Goal: Task Accomplishment & Management: Complete application form

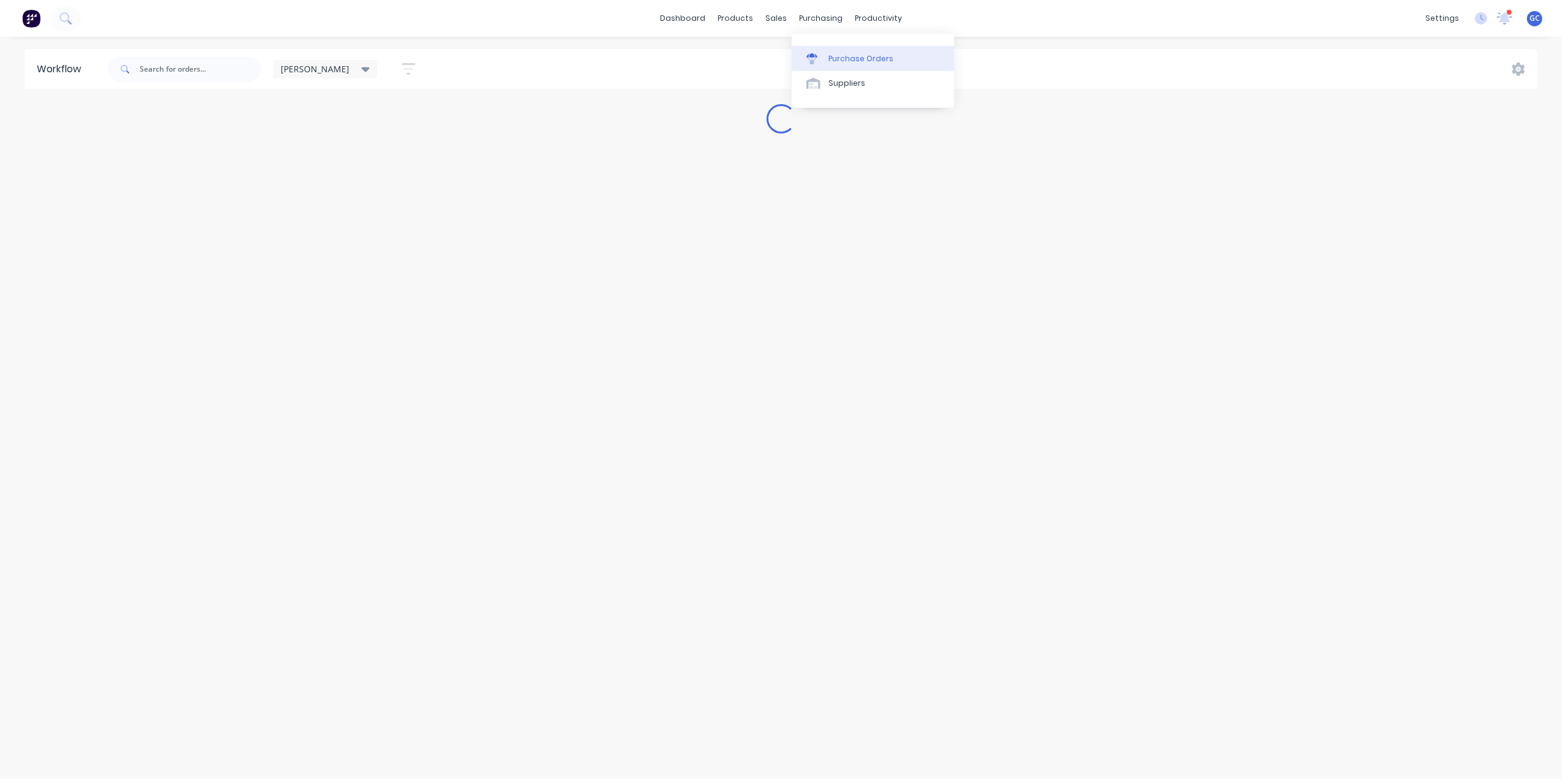
click at [841, 49] on link "Purchase Orders" at bounding box center [873, 58] width 162 height 25
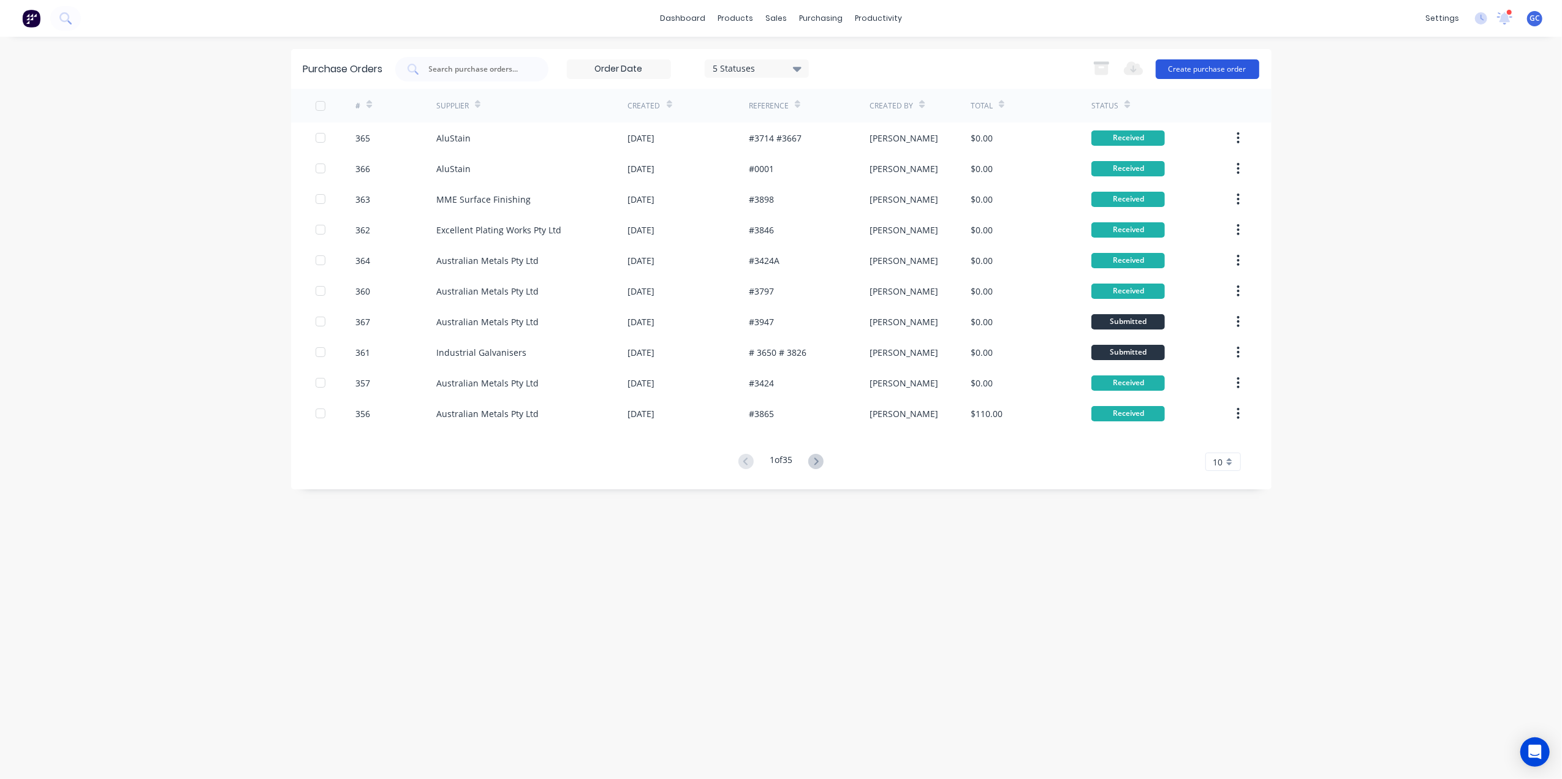
click at [1224, 64] on button "Create purchase order" at bounding box center [1207, 69] width 104 height 20
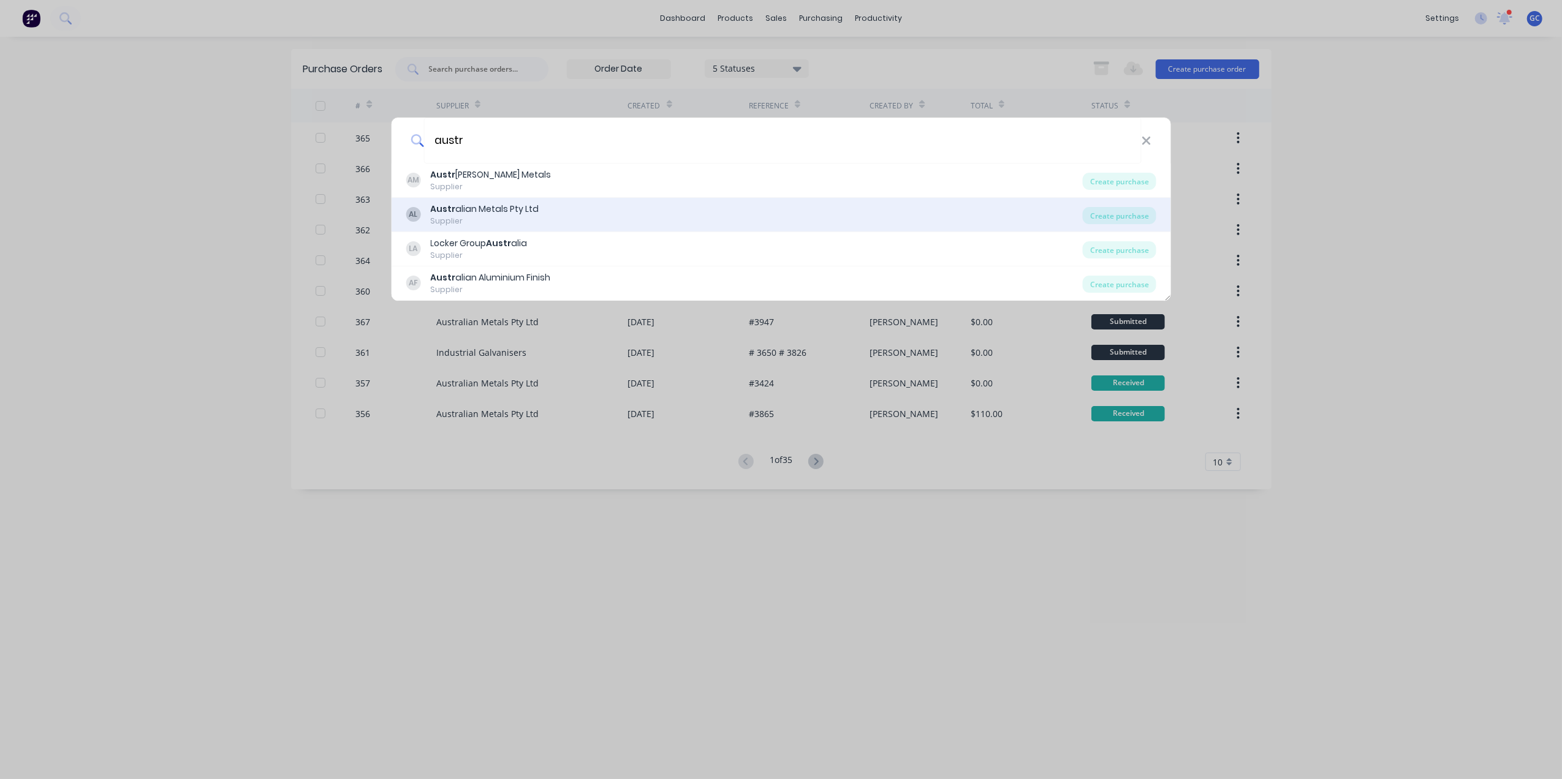
type input "austr"
click at [439, 209] on b "Austr" at bounding box center [442, 209] width 25 height 12
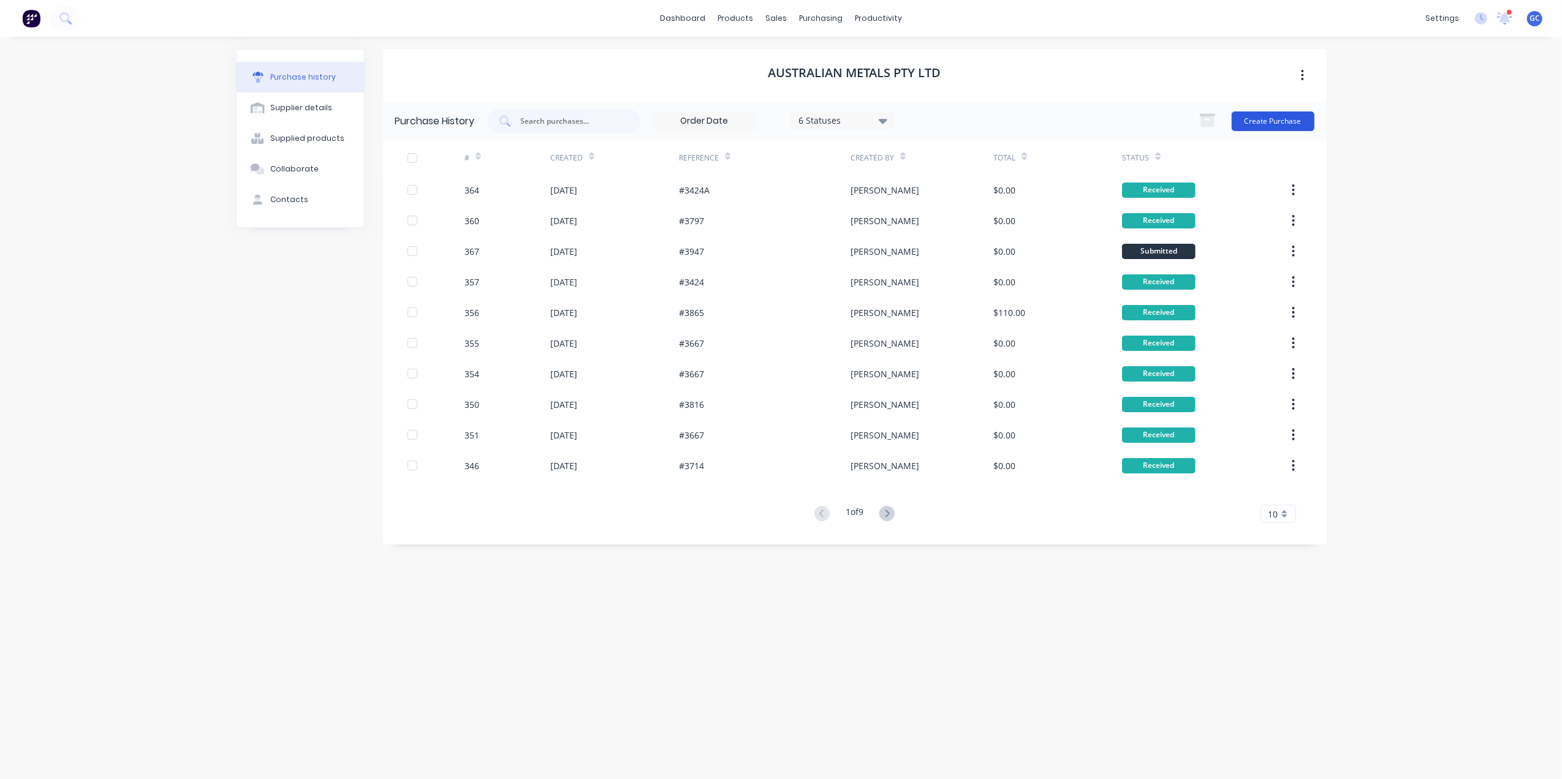
click at [1269, 118] on button "Create Purchase" at bounding box center [1272, 122] width 83 height 20
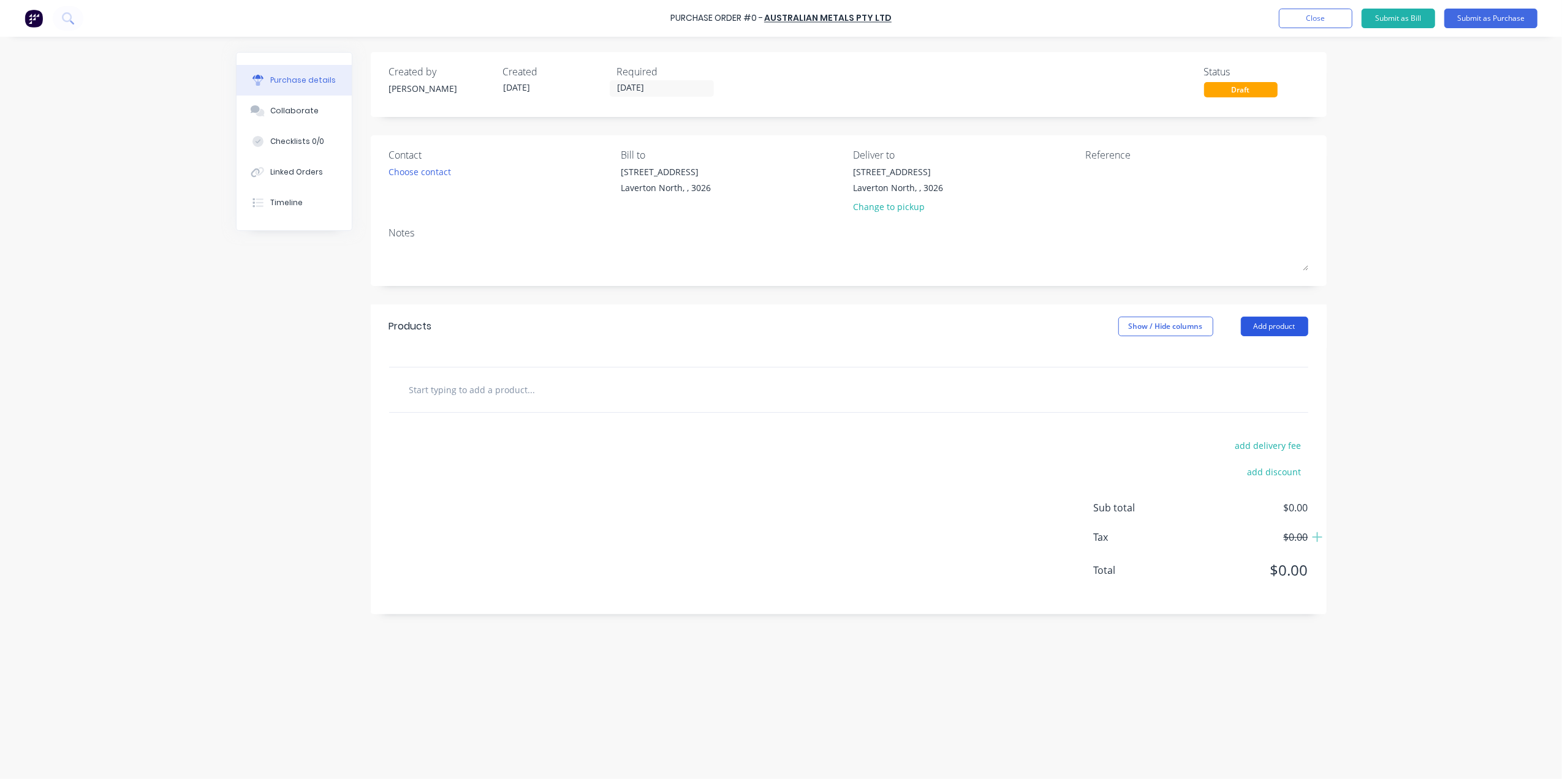
click at [1290, 328] on button "Add product" at bounding box center [1274, 327] width 67 height 20
click at [1218, 381] on div "Basic product" at bounding box center [1250, 383] width 94 height 18
click at [478, 414] on icon at bounding box center [474, 410] width 11 height 11
type input "3"
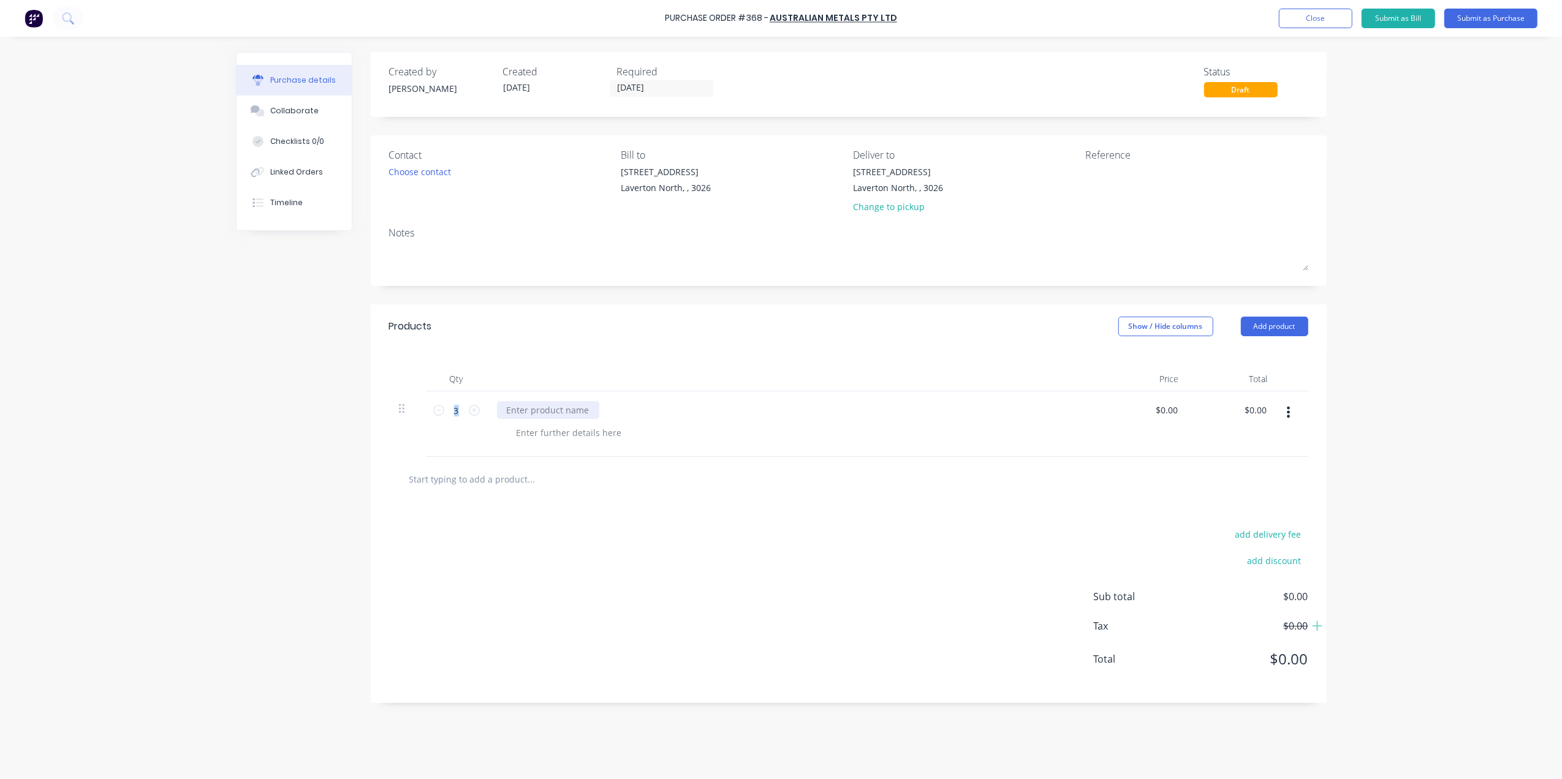
click at [537, 410] on div at bounding box center [548, 410] width 102 height 18
click at [570, 442] on div at bounding box center [569, 433] width 125 height 18
click at [611, 434] on div at bounding box center [569, 433] width 125 height 18
click at [589, 434] on div at bounding box center [569, 433] width 125 height 18
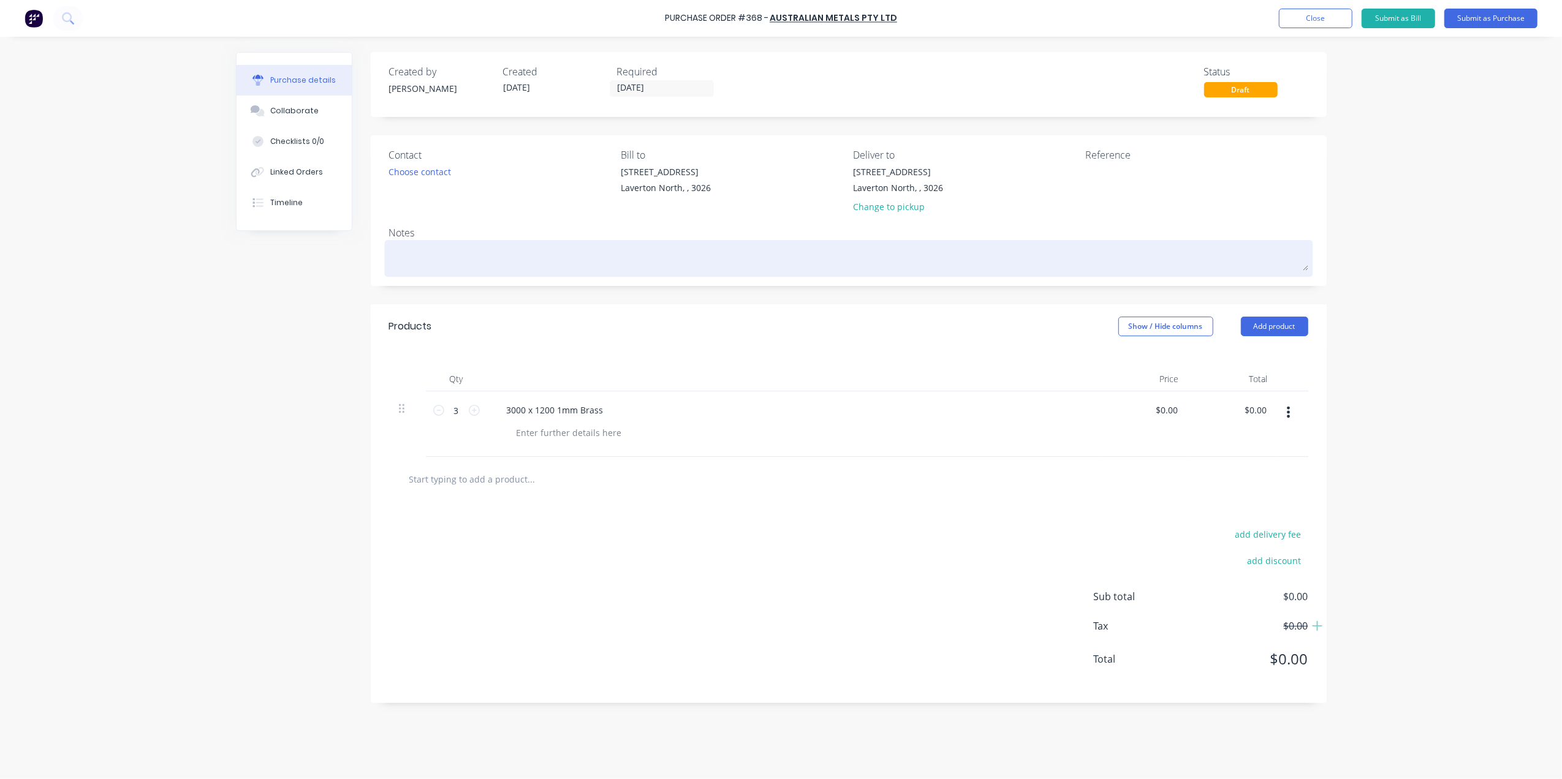
click at [409, 250] on textarea at bounding box center [848, 257] width 919 height 28
type textarea "x"
type textarea "P"
type textarea "x"
type textarea "Pi"
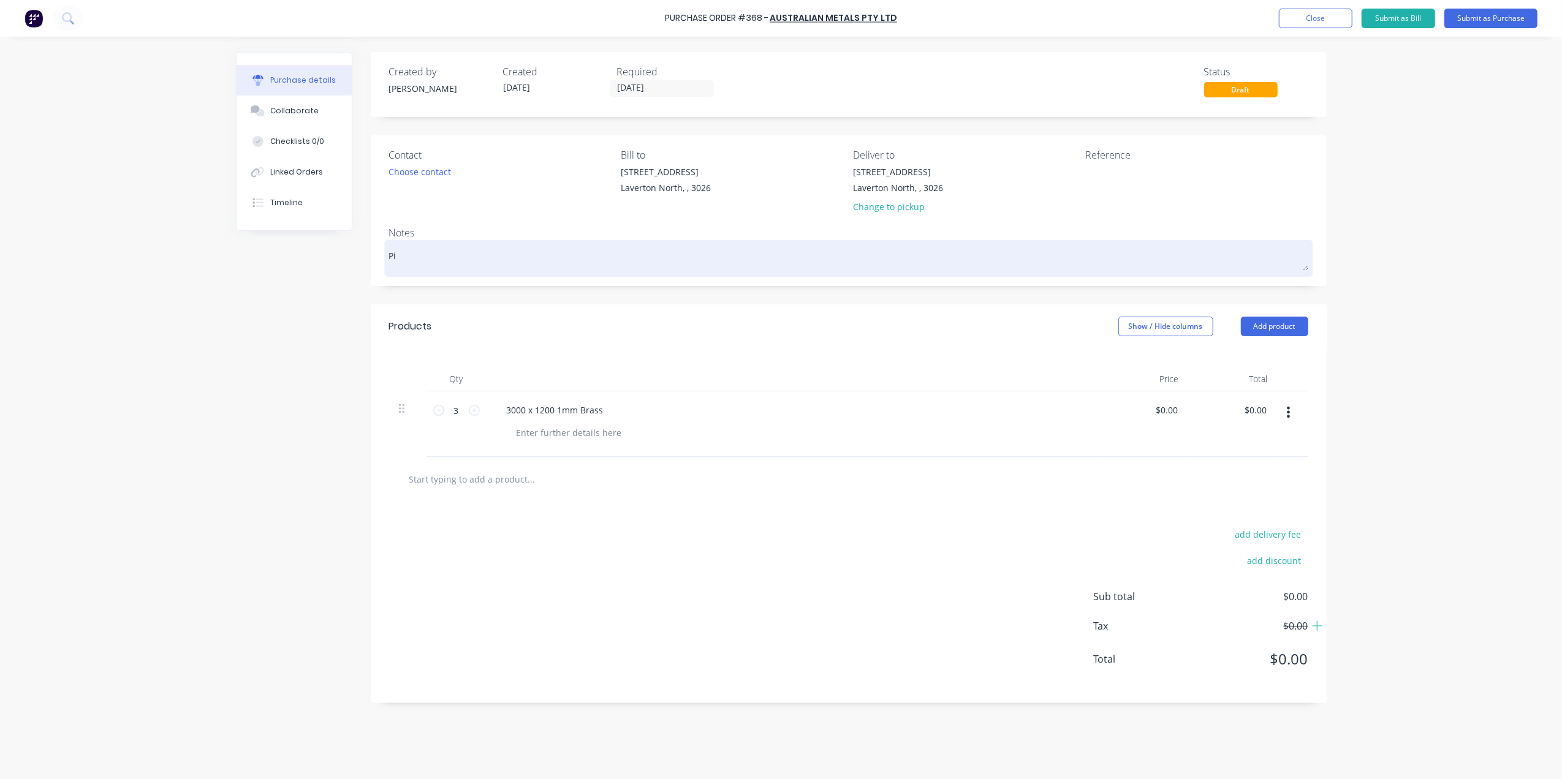
type textarea "x"
type textarea "Pic"
type textarea "x"
type textarea "Pick"
type textarea "x"
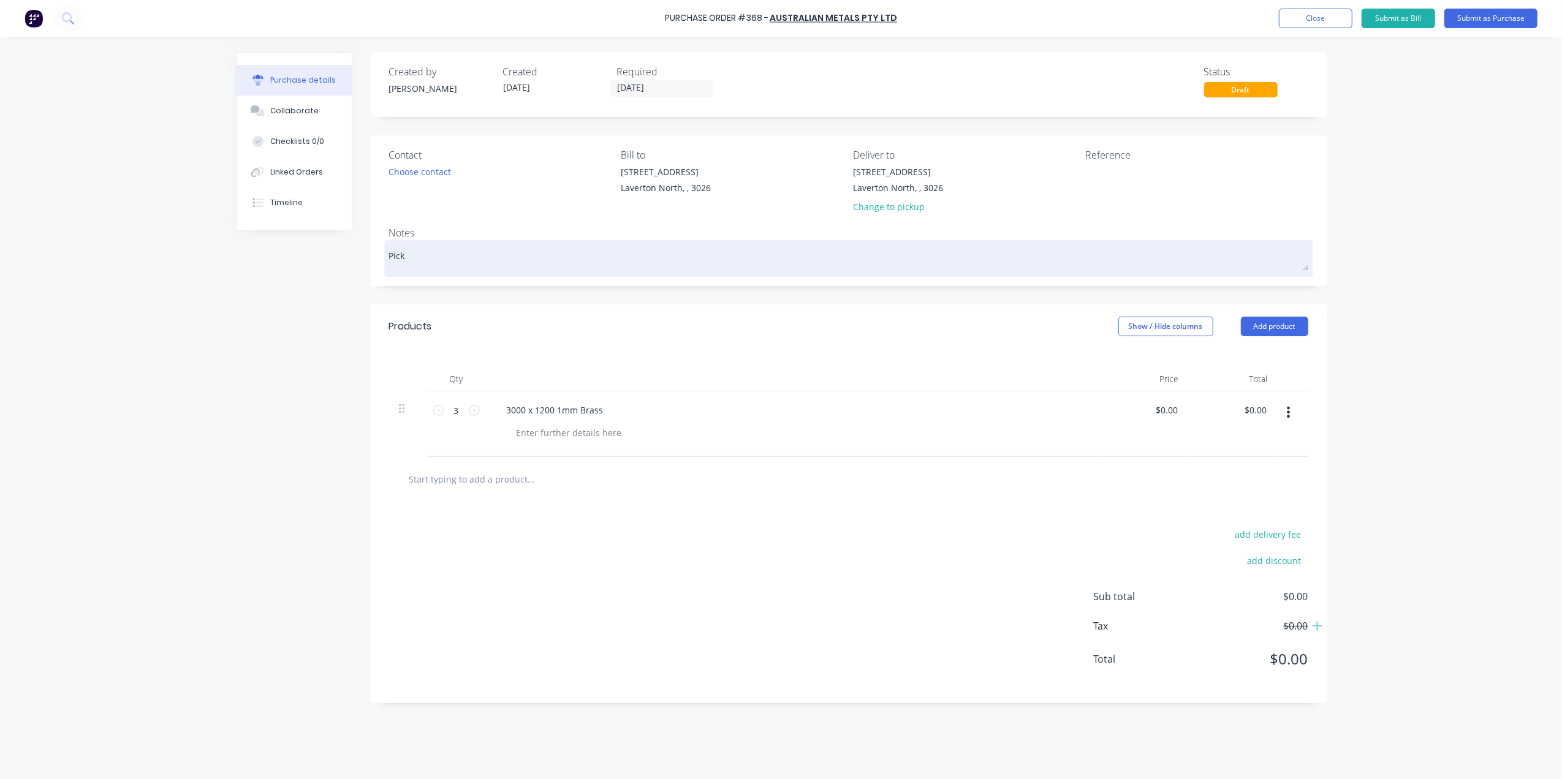
type textarea "Pick"
type textarea "x"
type textarea "Pick U"
type textarea "x"
type textarea "Pick Up"
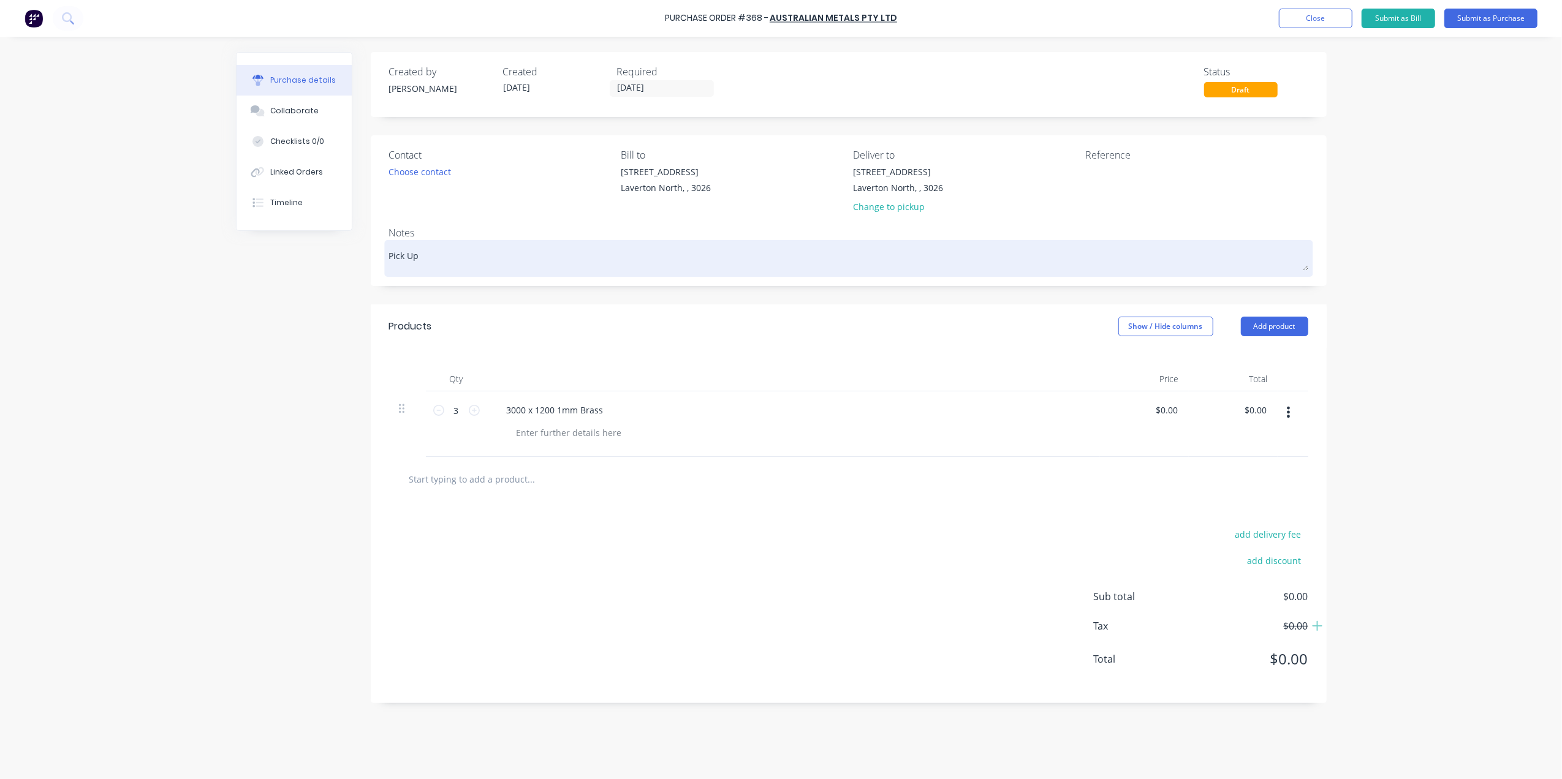
type textarea "x"
type textarea "Pick Up"
type textarea "x"
type textarea "Pick Up T"
type textarea "x"
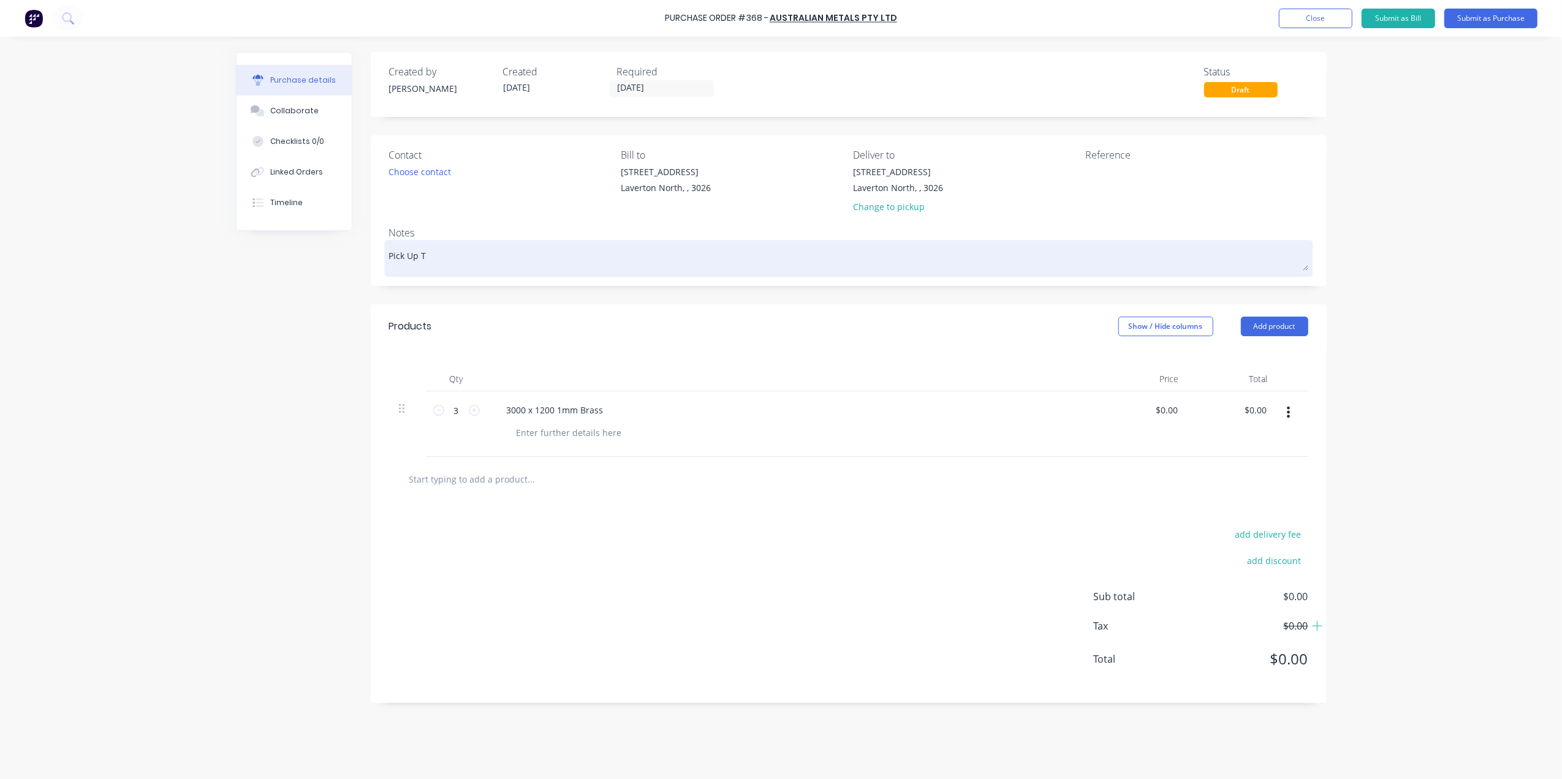
type textarea "Pick Up Tu"
type textarea "x"
type textarea "Pick Up Tur"
type textarea "x"
type textarea "Pick Up Tu"
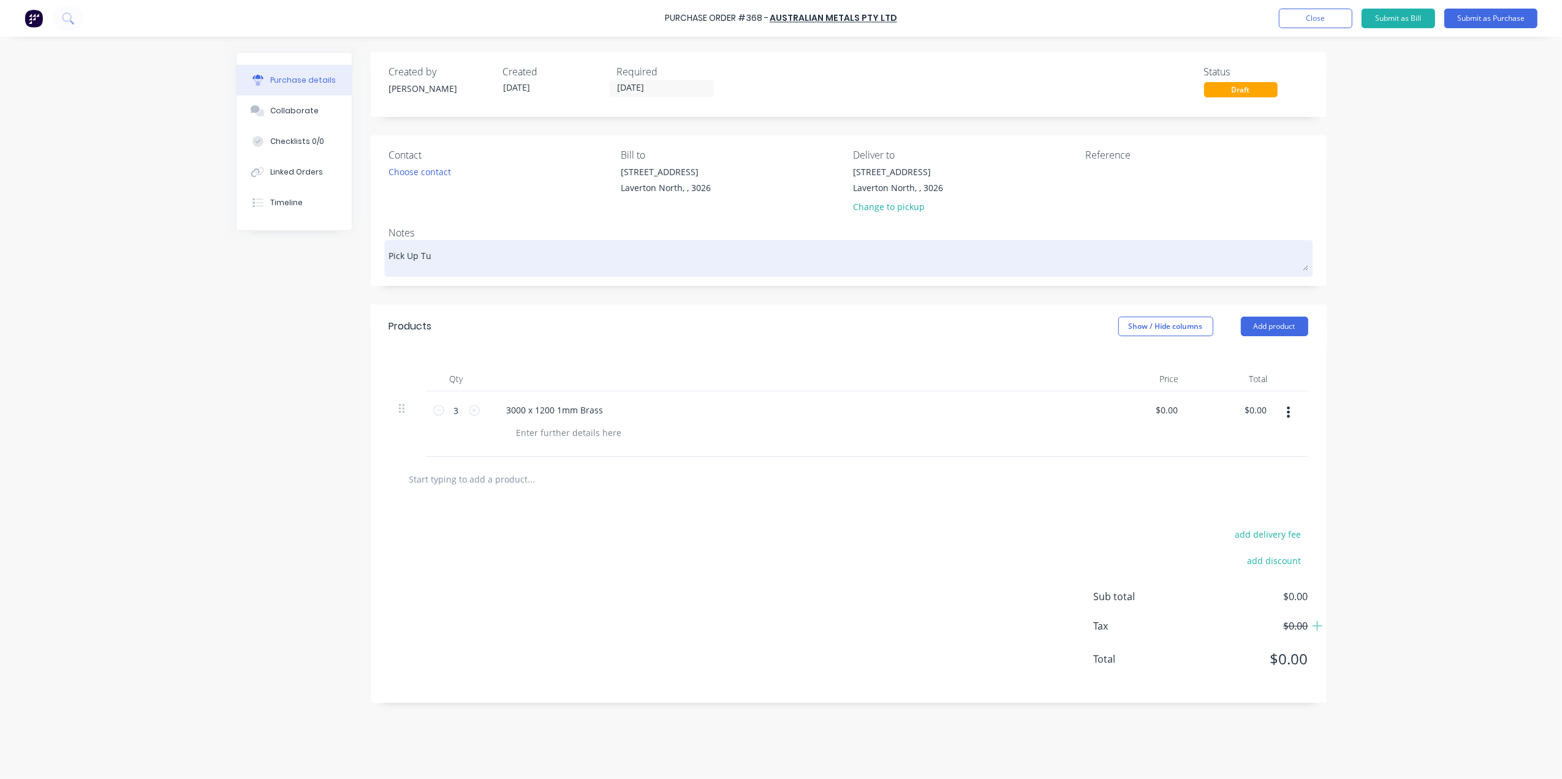
type textarea "x"
type textarea "Pick Up T"
type textarea "x"
type textarea "Pick Up Th"
type textarea "x"
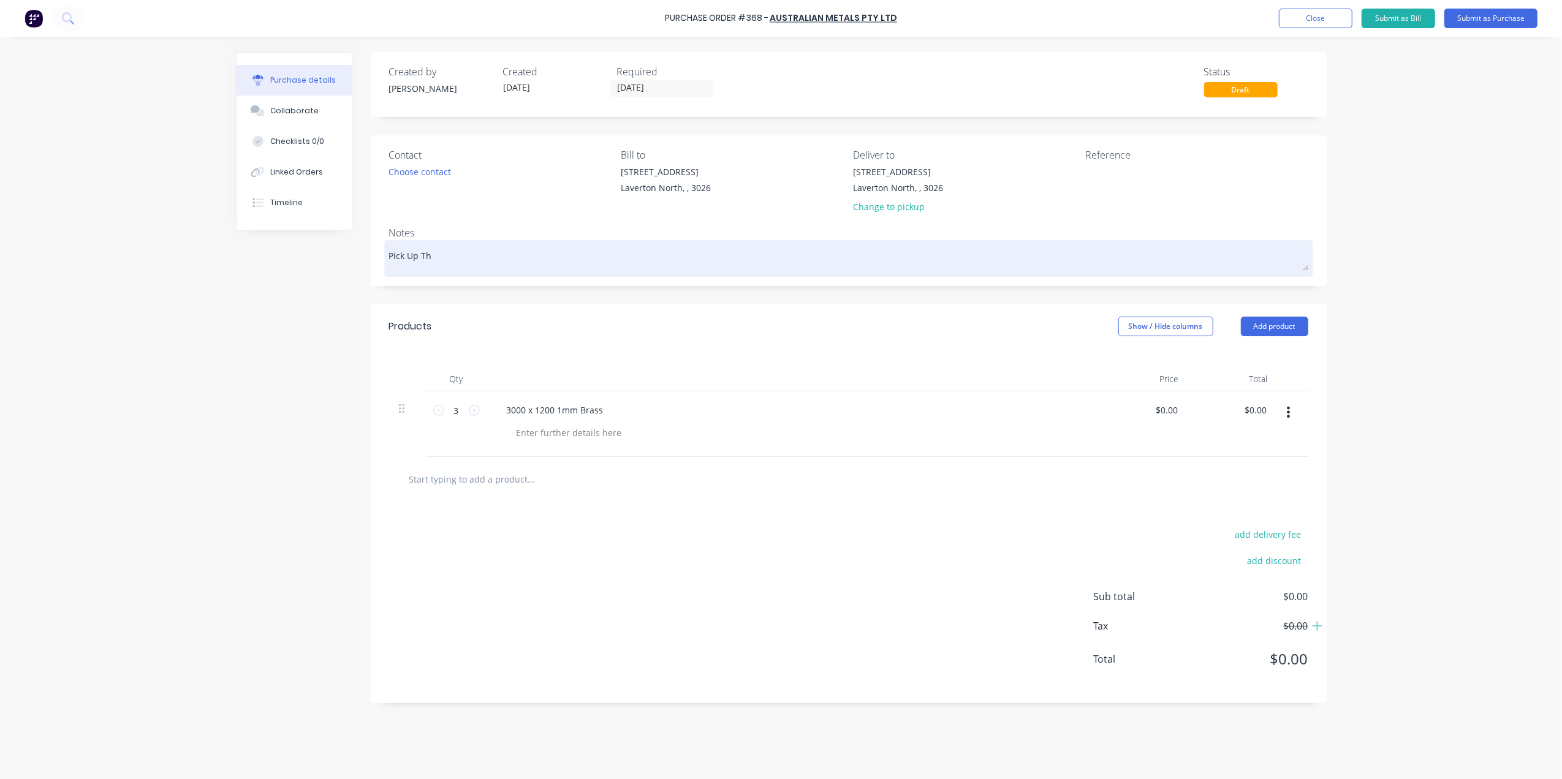
type textarea "Pick Up Thu"
type textarea "x"
type textarea "Pick Up Thur"
type textarea "x"
type textarea "Pick Up Thurs"
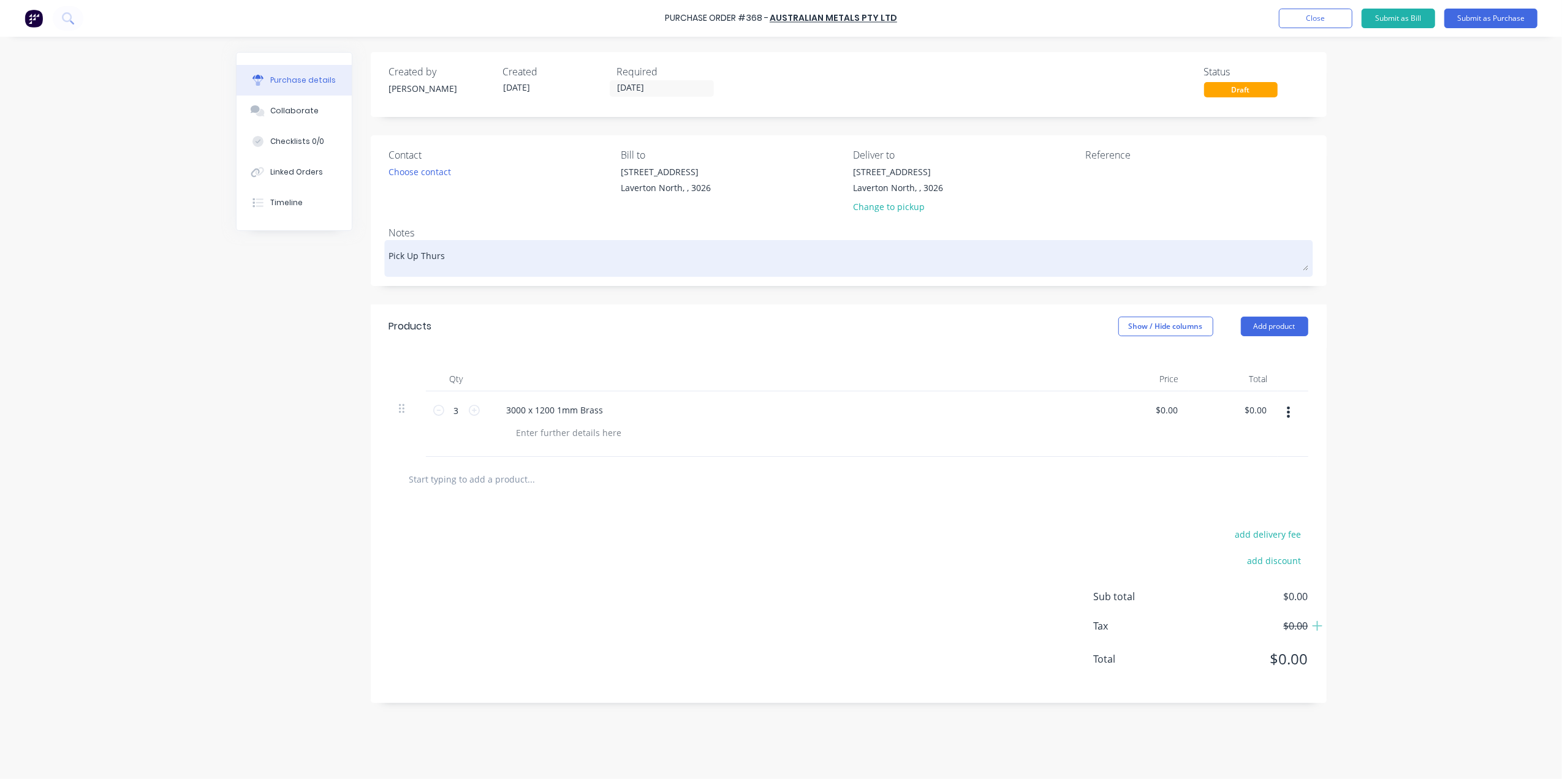
type textarea "x"
type textarea "Pick Up Thursd"
type textarea "x"
type textarea "Pick Up Thursda"
type textarea "x"
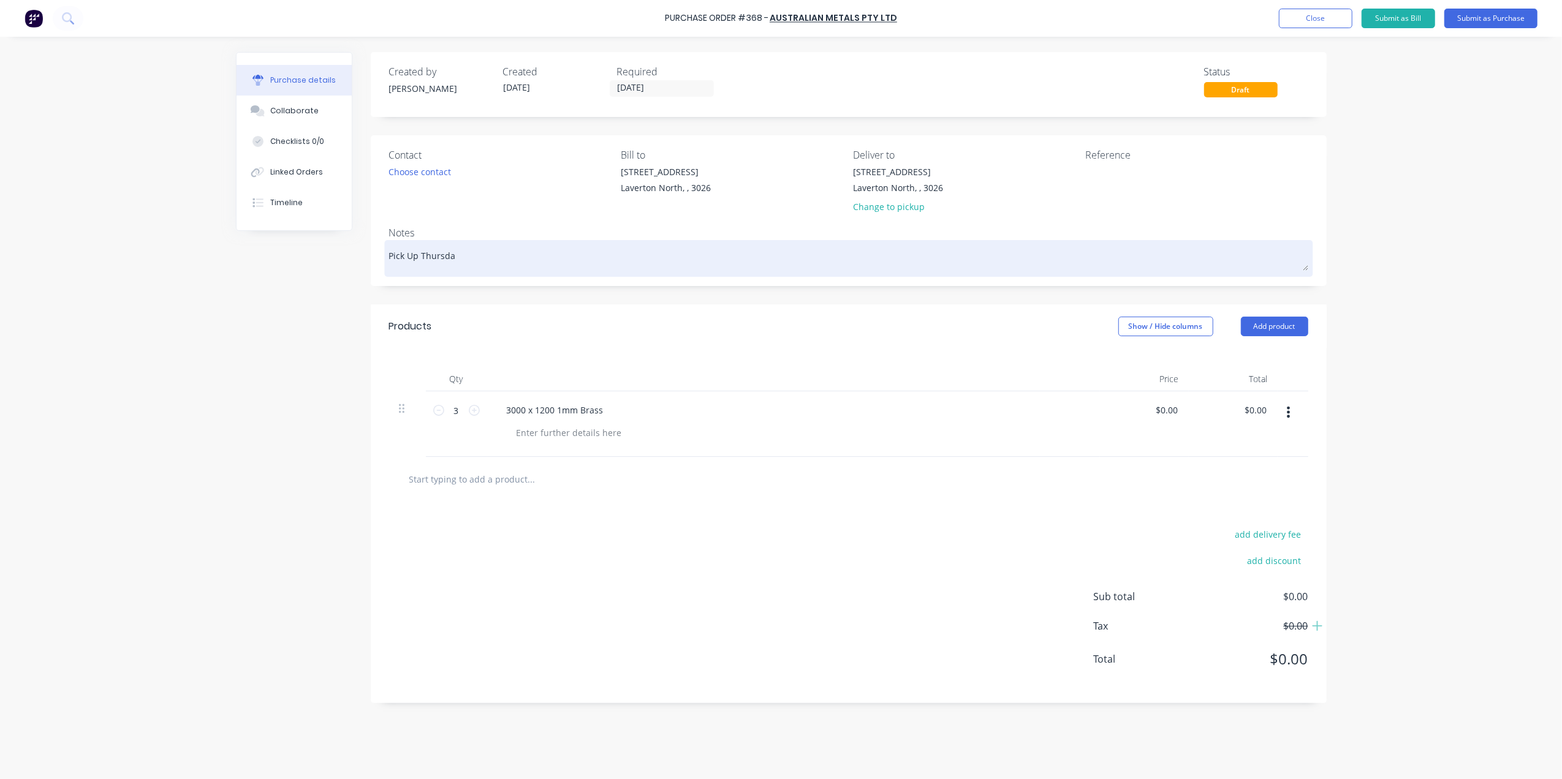
type textarea "Pick Up Thursday"
type textarea "x"
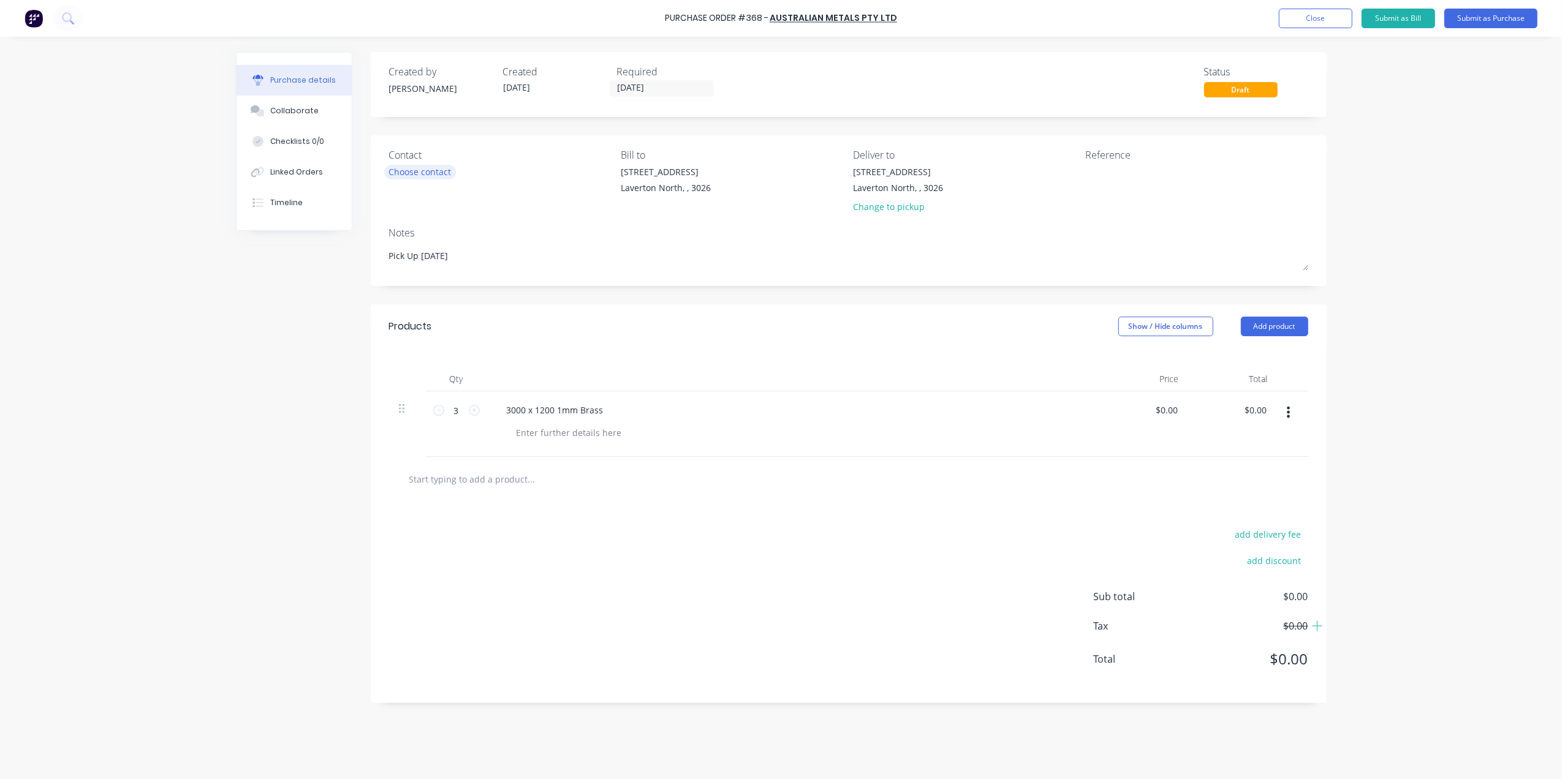
type textarea "Pick Up Thursday"
type textarea "x"
type textarea "Pick Up Thursday"
click at [434, 177] on div "Choose contact" at bounding box center [420, 171] width 62 height 13
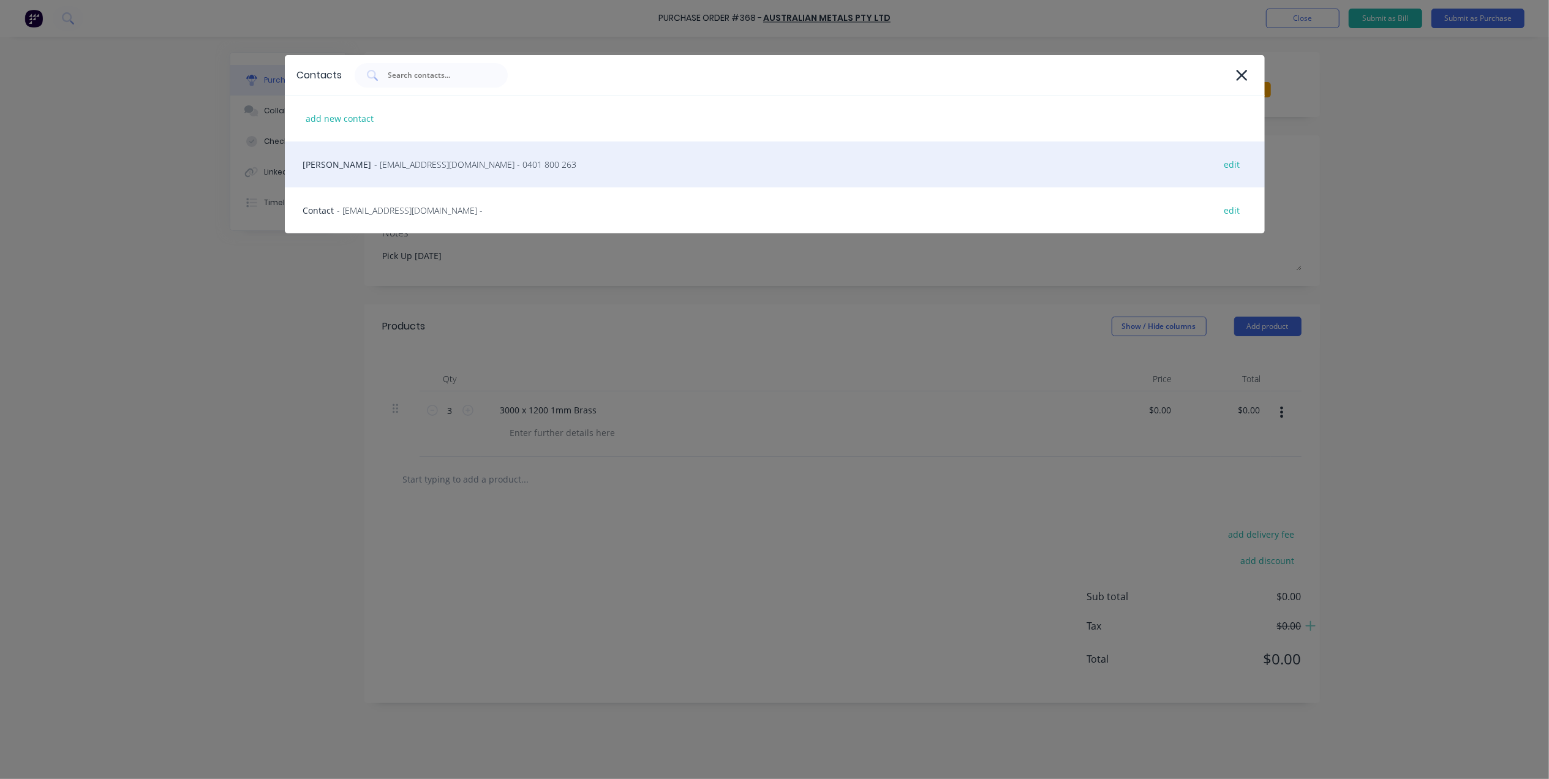
click at [493, 175] on div "Chris - sales@australianmetals.com.au - 0401 800 263 edit" at bounding box center [775, 165] width 980 height 46
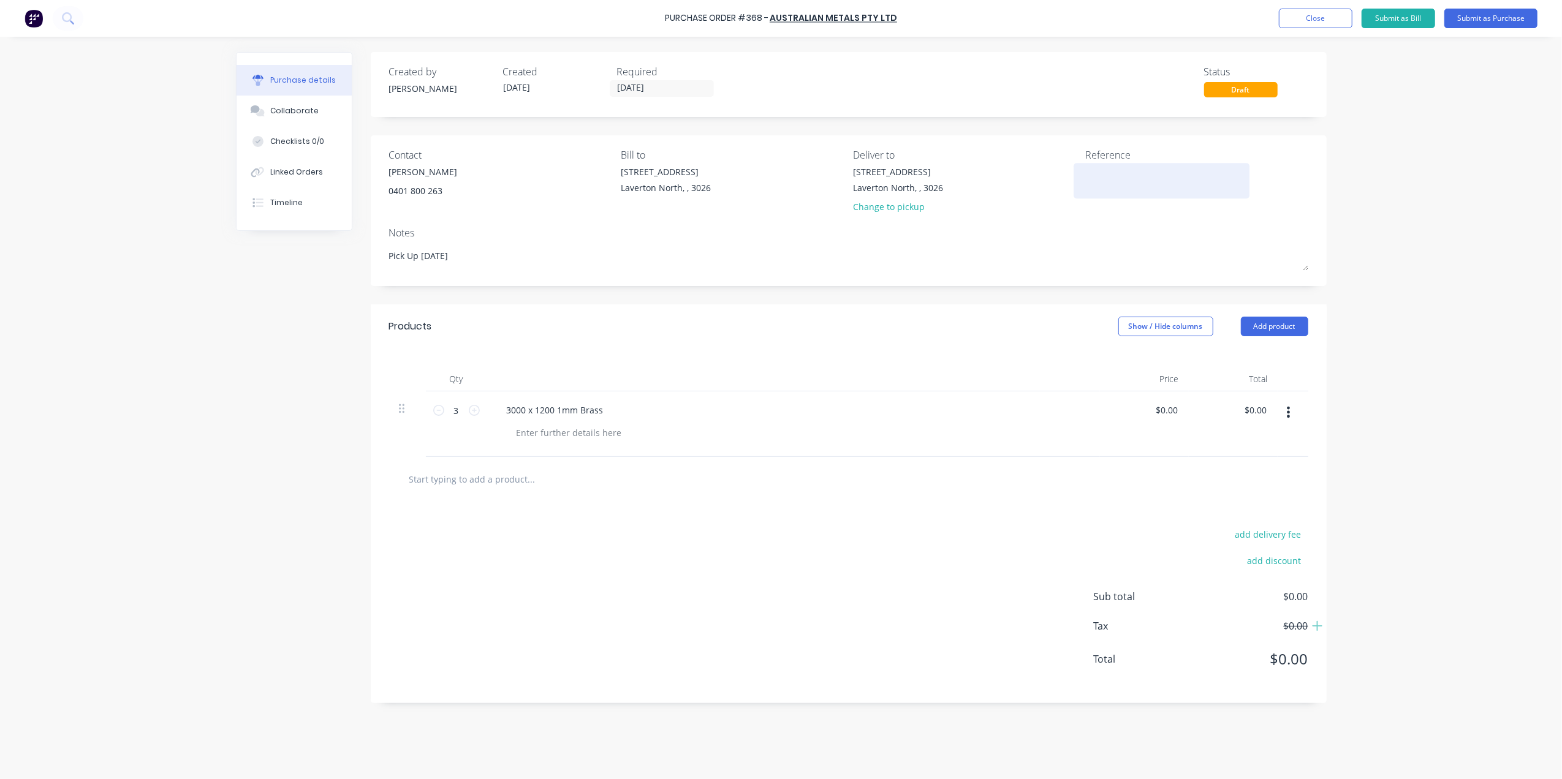
click at [1125, 185] on textarea at bounding box center [1161, 179] width 153 height 28
type textarea "x"
type textarea "#"
type textarea "x"
type textarea "#"
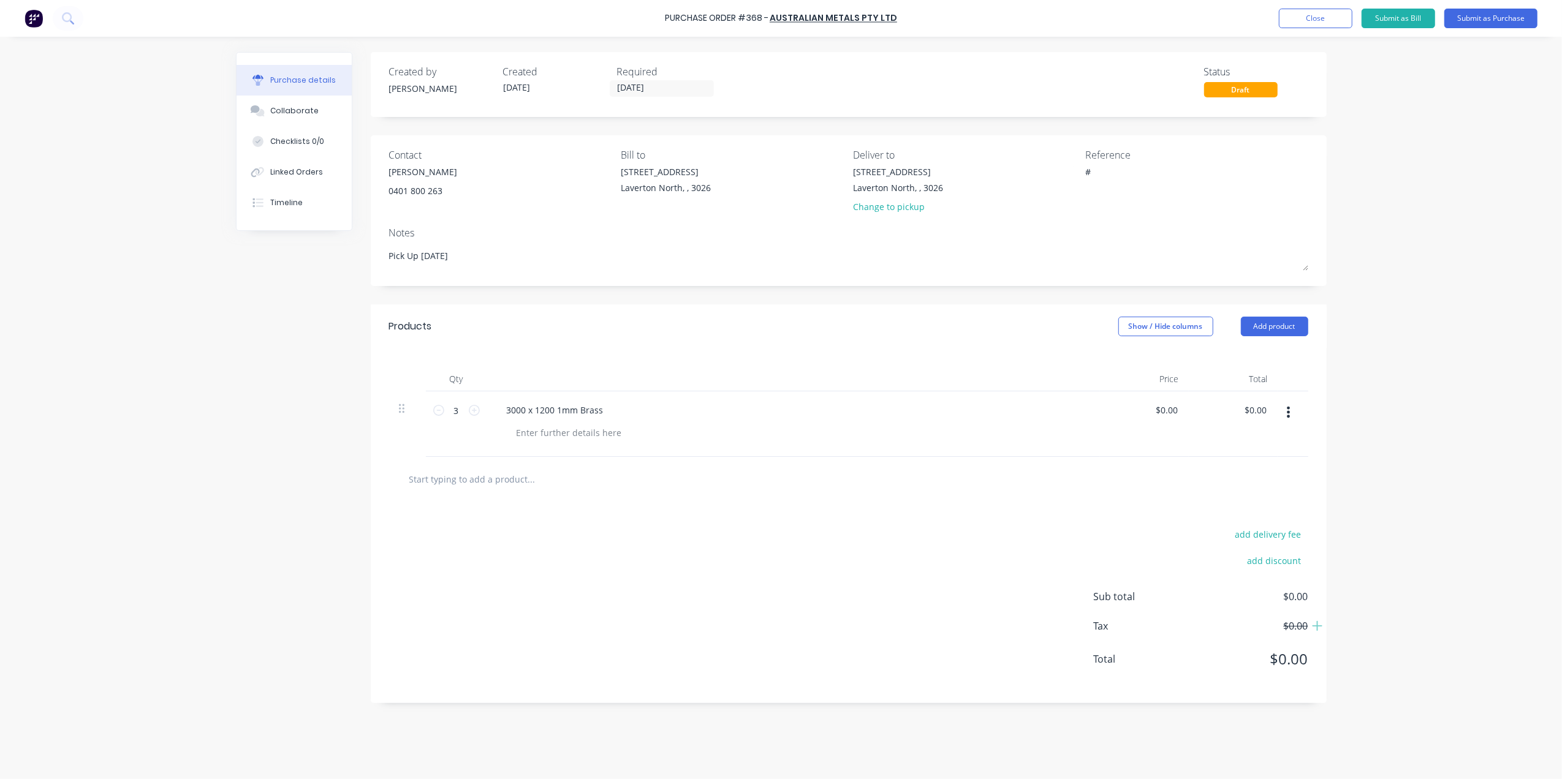
type textarea "x"
type textarea "#"
drag, startPoint x: 1042, startPoint y: 13, endPoint x: 792, endPoint y: 386, distance: 448.8
click at [792, 386] on div at bounding box center [793, 379] width 613 height 25
click at [1089, 165] on textarea "#" at bounding box center [1161, 179] width 153 height 28
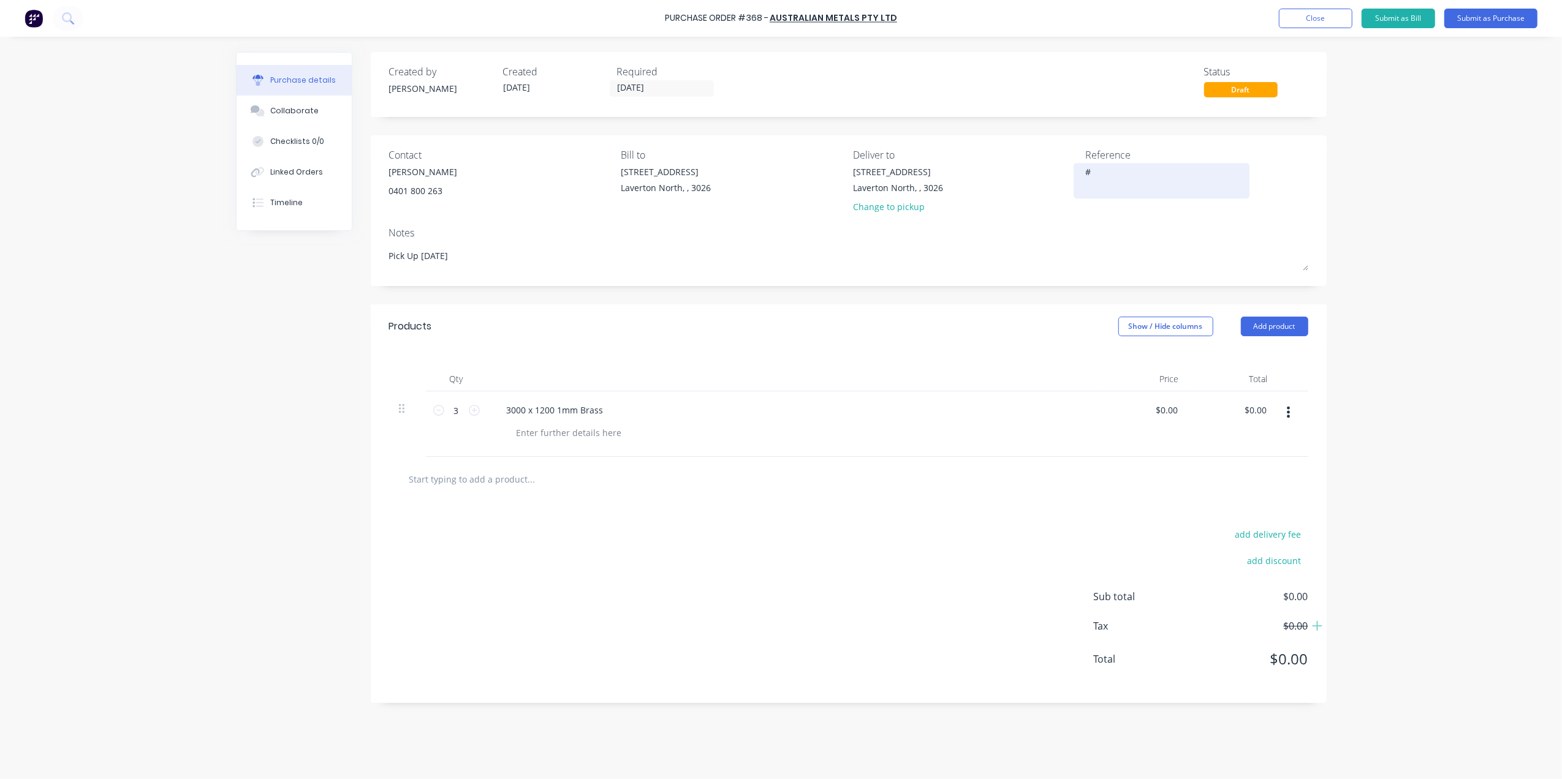
type textarea "x"
click at [1103, 172] on textarea "#" at bounding box center [1161, 179] width 153 height 28
type textarea "#3937"
type textarea "x"
type textarea "#3937"
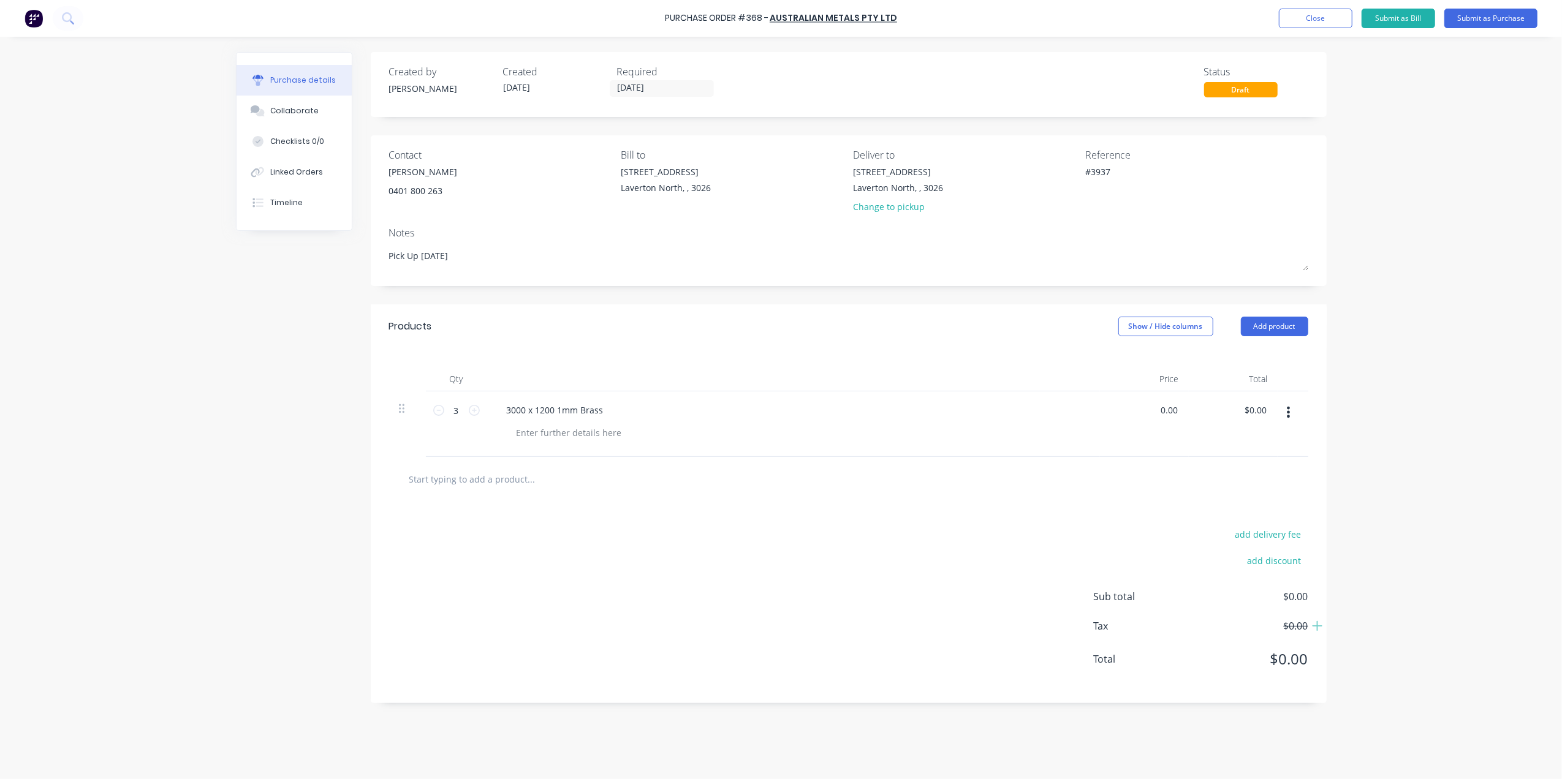
drag, startPoint x: 1178, startPoint y: 413, endPoint x: 1099, endPoint y: 410, distance: 78.5
click at [1100, 410] on div "0.00 0.00" at bounding box center [1144, 424] width 89 height 66
type input "710"
type textarea "x"
type input "$710.00"
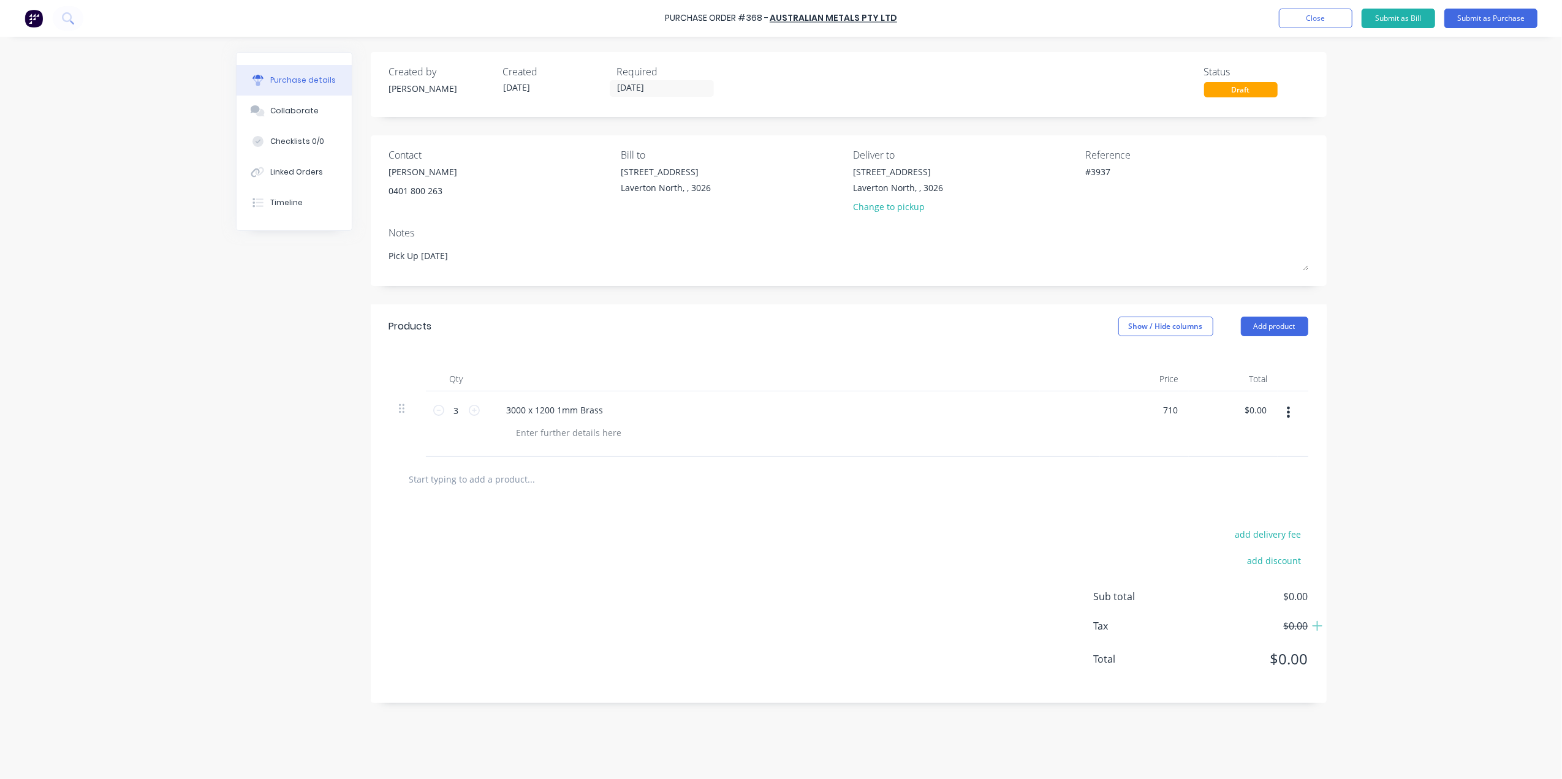
type input "$2,130.00"
click at [1018, 510] on div "add delivery fee add discount Sub total $2,130.00 Tax $213.00 Total $2,343.00" at bounding box center [849, 603] width 956 height 202
click at [642, 85] on input "25/09/25" at bounding box center [661, 88] width 103 height 15
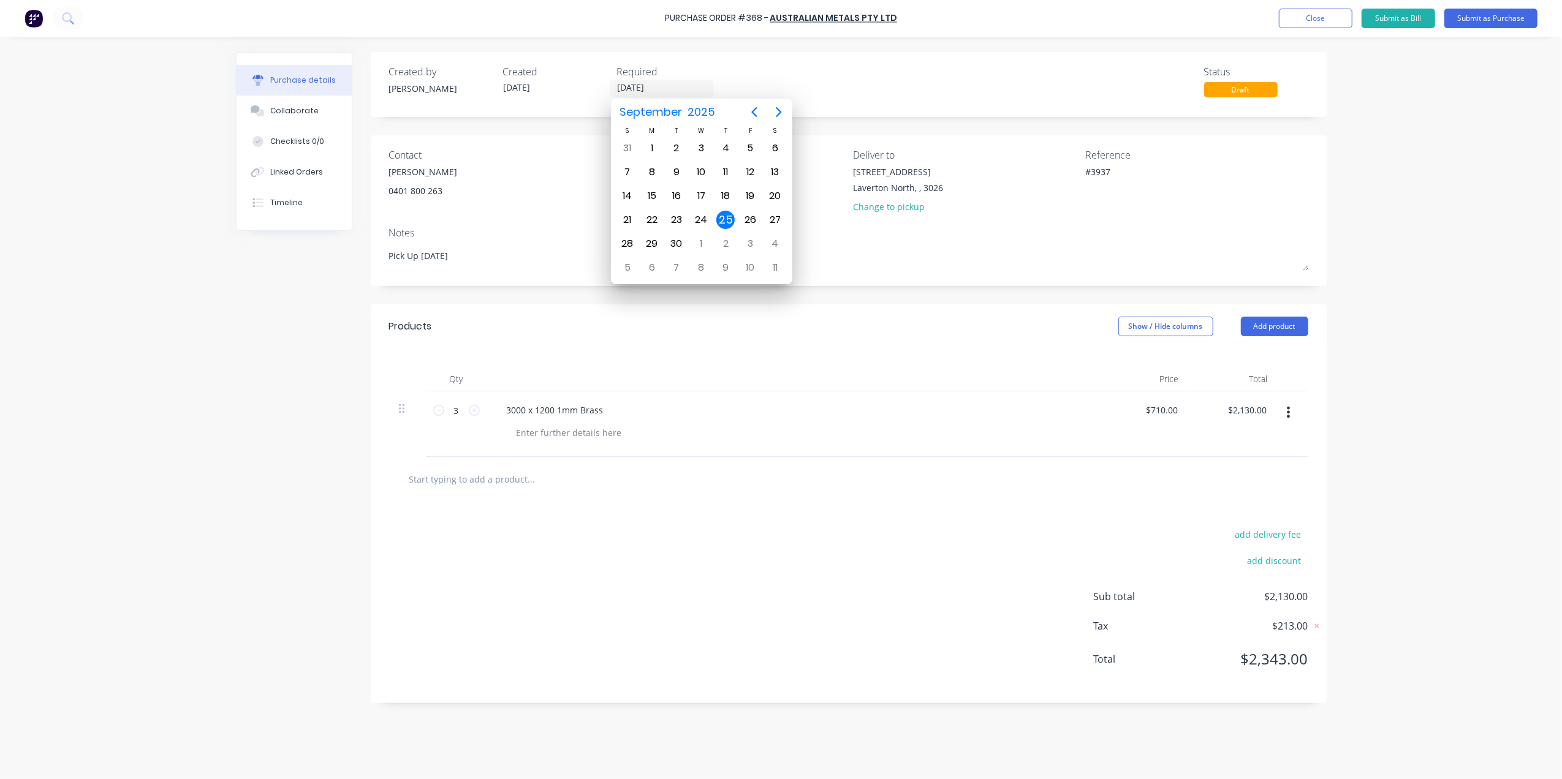
click at [853, 74] on div "Created by Gino Created 25/09/25 Required 25/09/25 Status Draft" at bounding box center [848, 80] width 919 height 33
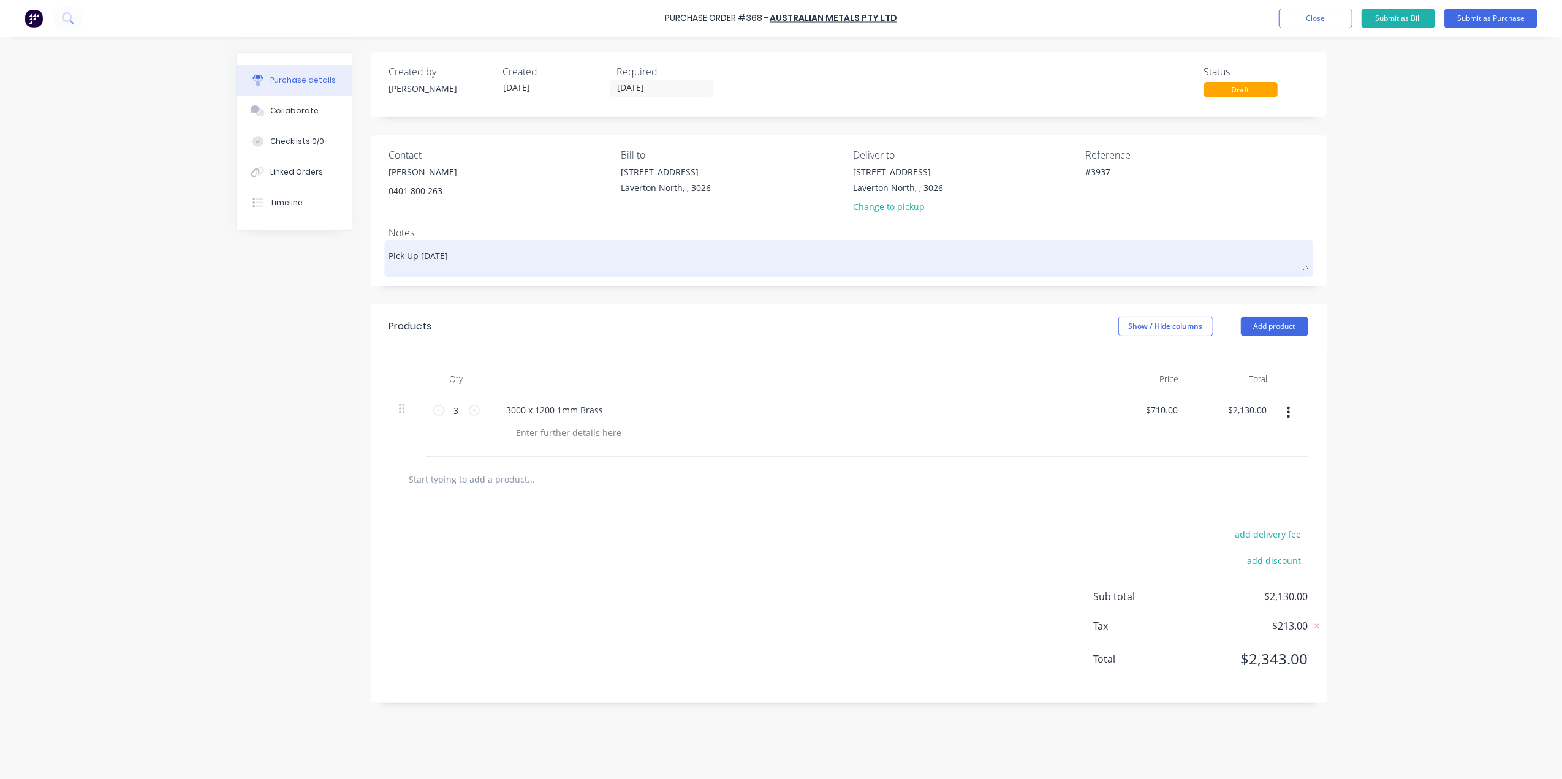
click at [461, 258] on textarea "Pick Up Thursday" at bounding box center [848, 257] width 919 height 28
type textarea "x"
type textarea "Pick Up Thursday 2"
type textarea "x"
type textarea "Pick Up Thursday 2p"
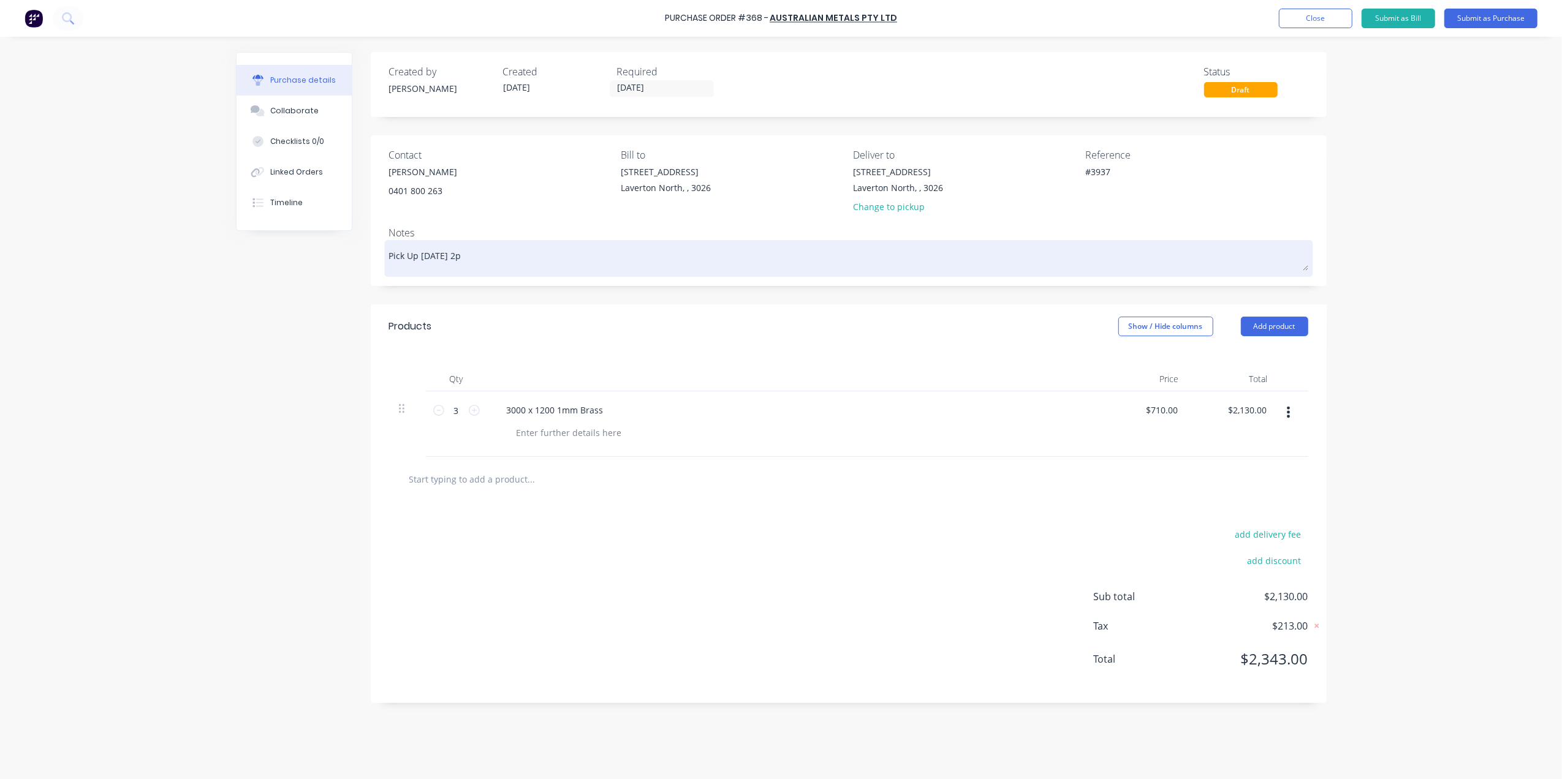
type textarea "x"
type textarea "Pick Up Thursday 2pm"
type textarea "x"
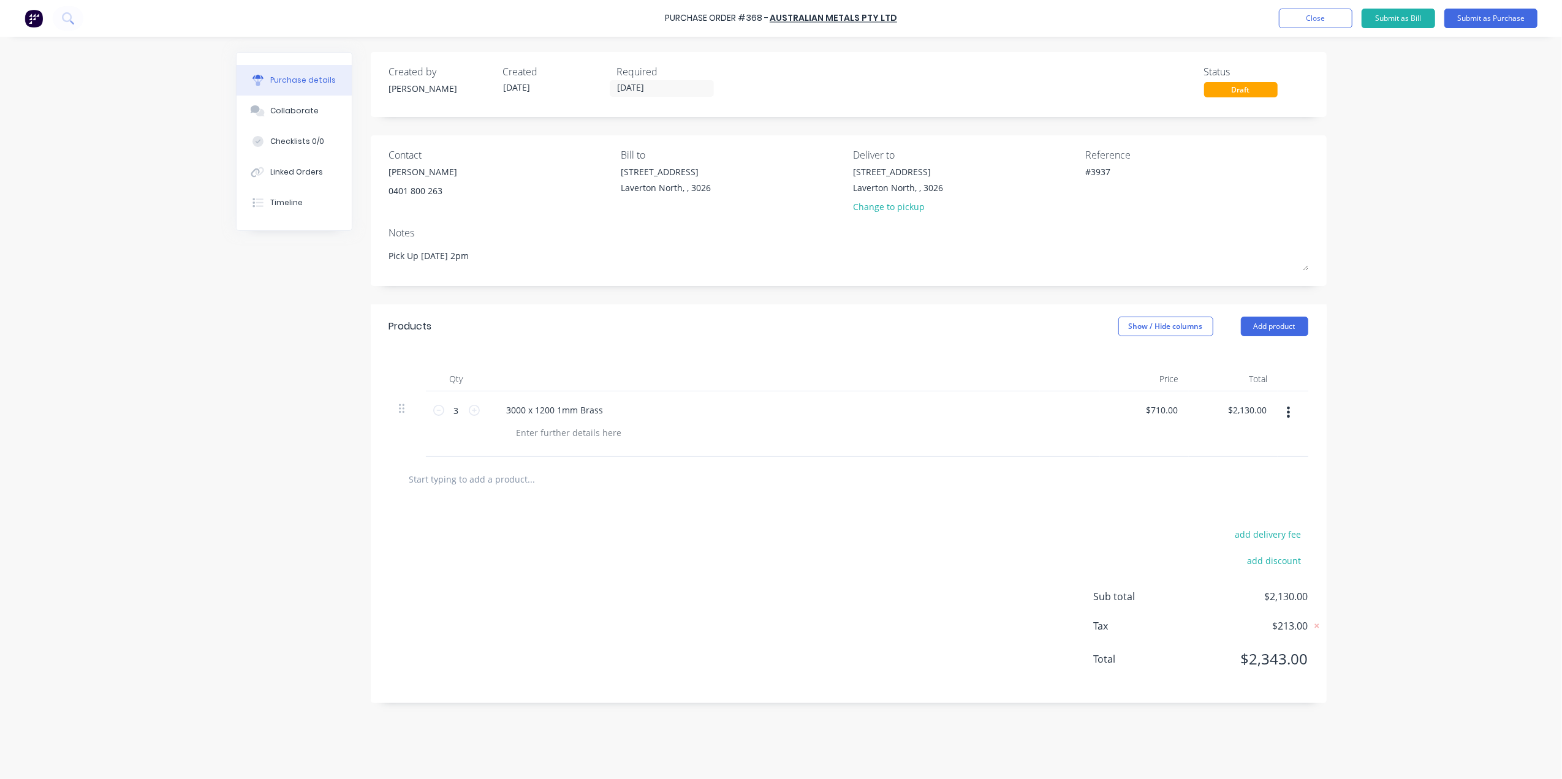
type textarea "Pick Up Thursday 2pm"
type textarea "x"
type textarea "Pick Up Thursday 2pm"
click at [596, 361] on div "Qty Price Total 3 3 3000 x 1200 1mm Brass $710.00 $710.00 $2,130.00 $2,130.00" at bounding box center [849, 403] width 956 height 108
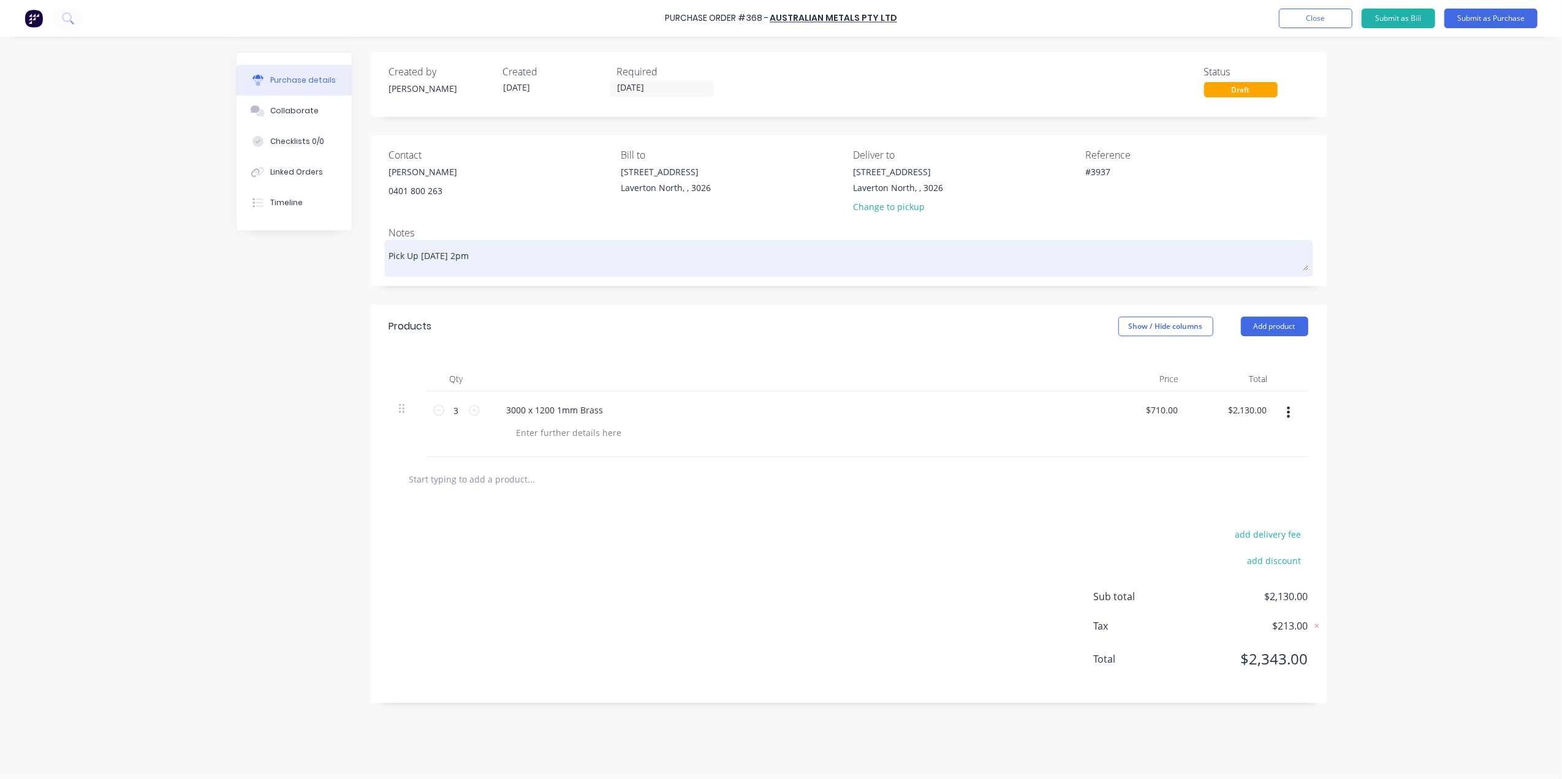
click at [497, 265] on textarea "Pick Up Thursday 2pm" at bounding box center [848, 257] width 919 height 28
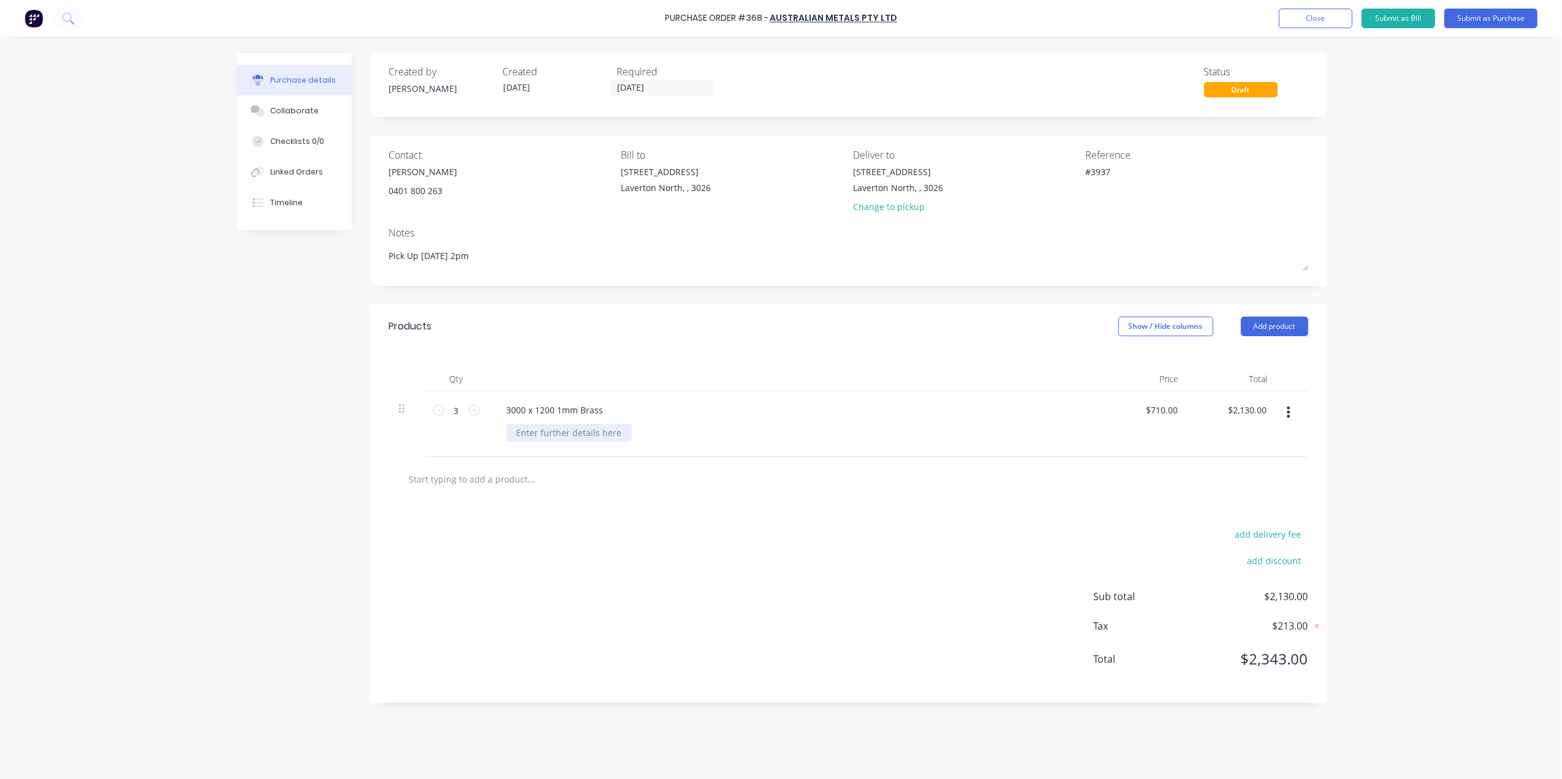
click at [535, 431] on div at bounding box center [569, 433] width 125 height 18
click at [550, 434] on div at bounding box center [569, 433] width 125 height 18
click at [576, 437] on div at bounding box center [569, 433] width 125 height 18
drag, startPoint x: 602, startPoint y: 410, endPoint x: 560, endPoint y: 410, distance: 41.7
click at [559, 410] on div "3000 x 1200 1mm Brass" at bounding box center [555, 410] width 116 height 18
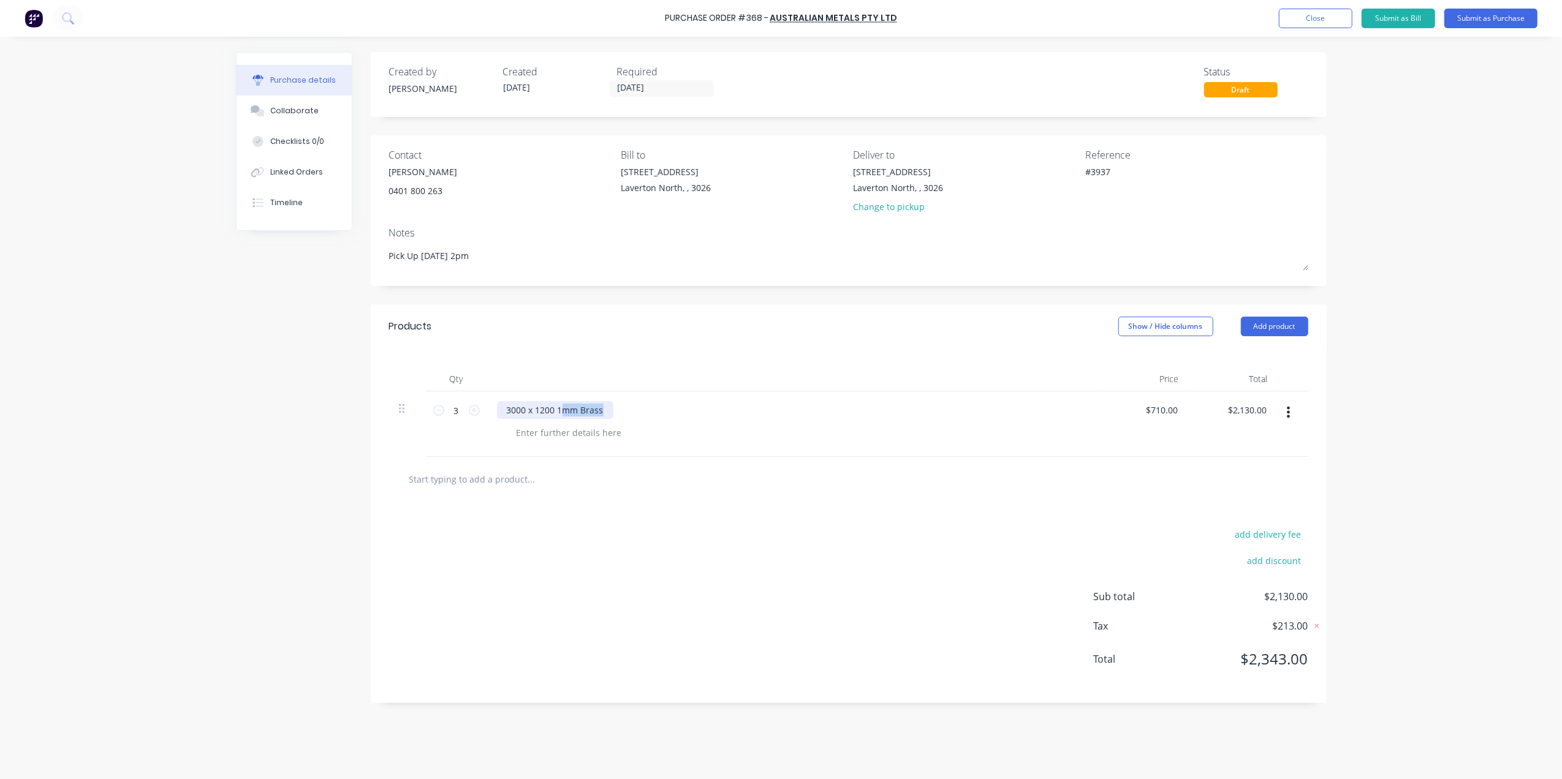
copy div "mm Brass"
type textarea "x"
click at [554, 430] on div at bounding box center [569, 433] width 125 height 18
paste div
click at [518, 433] on div "mm Brass" at bounding box center [537, 433] width 61 height 18
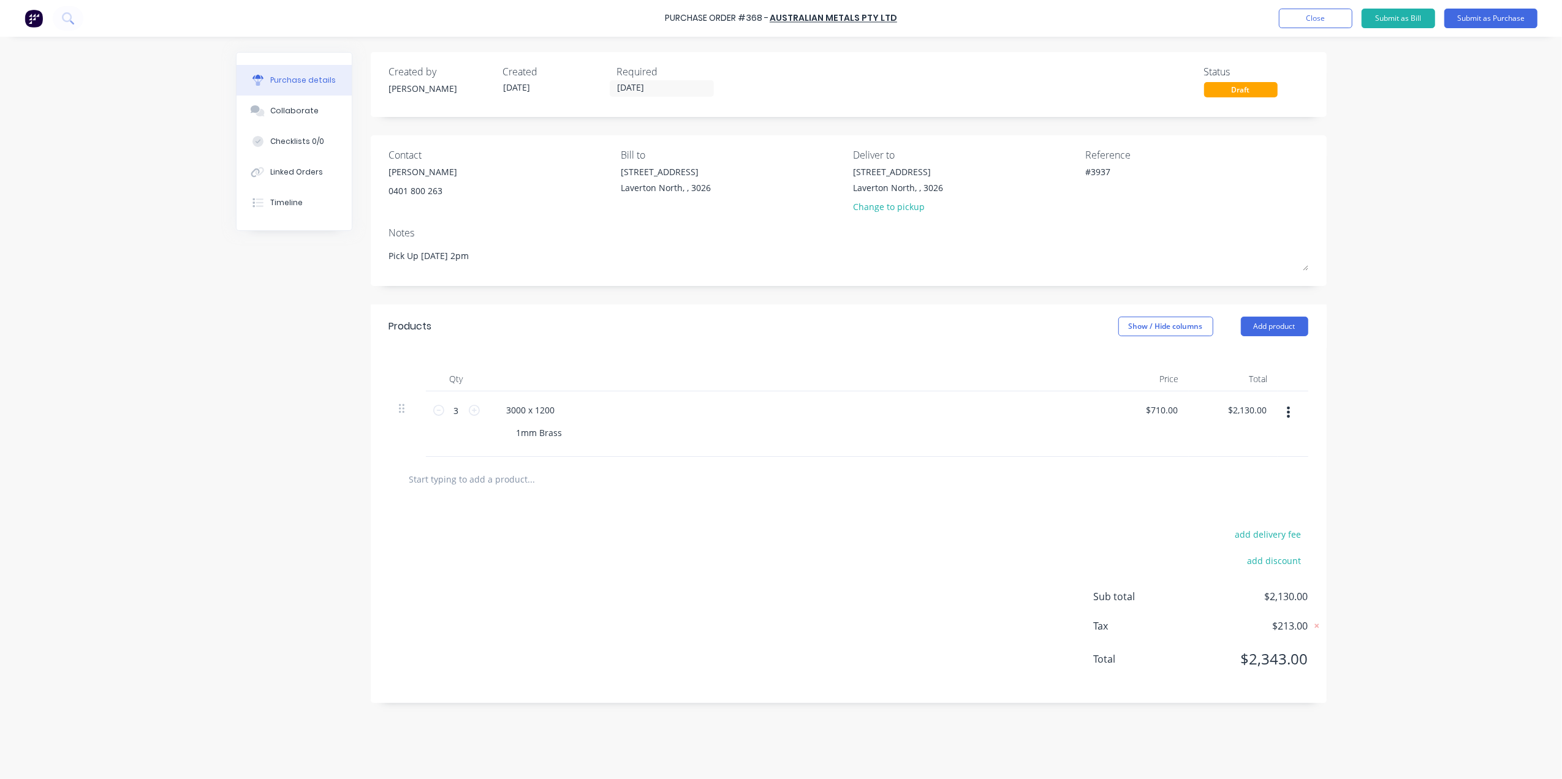
click at [736, 518] on div "add delivery fee add discount Sub total $2,130.00 Tax $213.00 Total $2,343.00" at bounding box center [849, 603] width 956 height 202
click at [1491, 20] on button "Submit as Purchase" at bounding box center [1490, 19] width 93 height 20
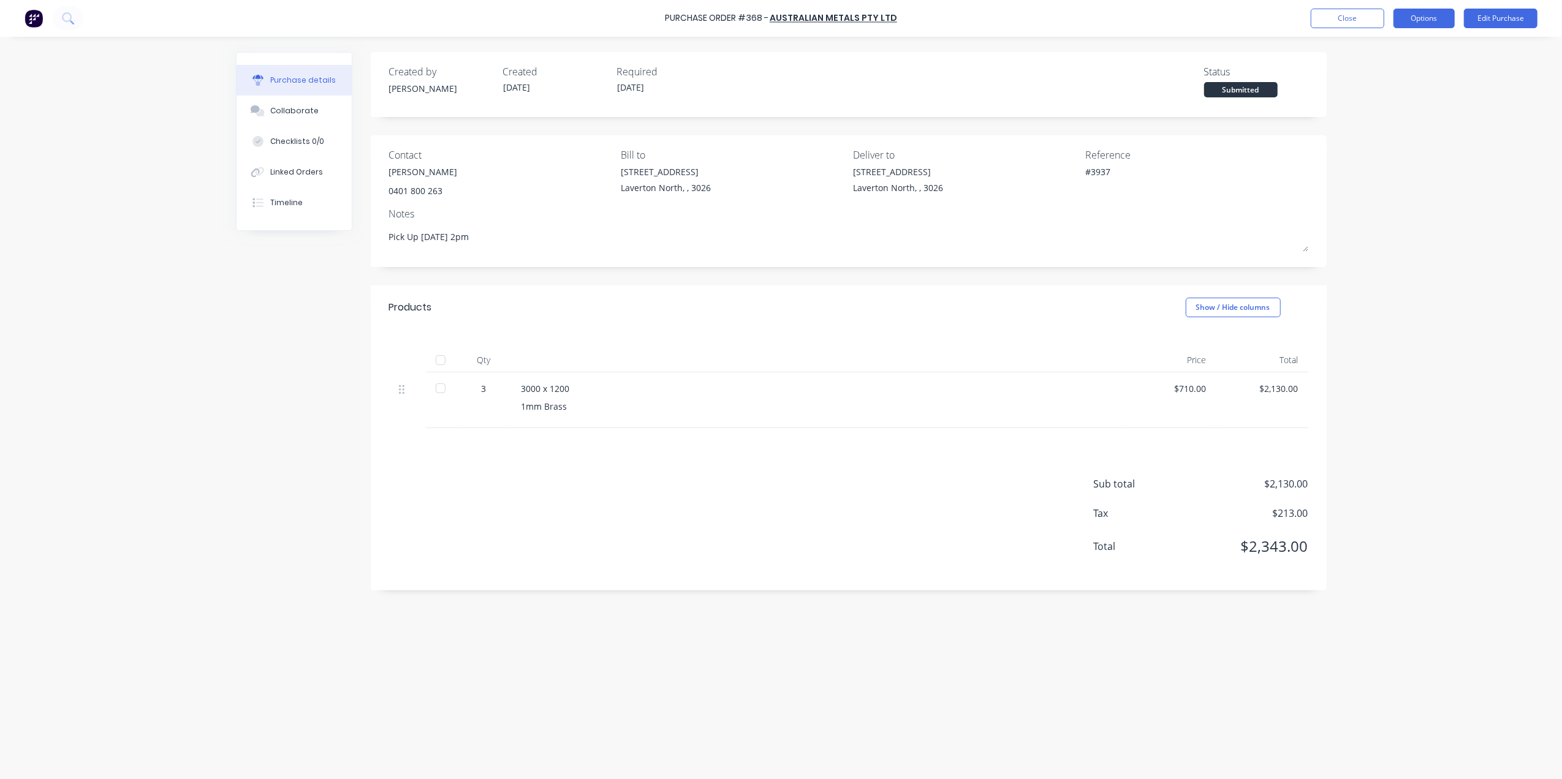
click at [1434, 9] on button "Options" at bounding box center [1423, 19] width 61 height 20
click at [1385, 47] on div "Print / Email" at bounding box center [1396, 50] width 94 height 18
click at [1383, 102] on div "Without pricing" at bounding box center [1396, 99] width 94 height 18
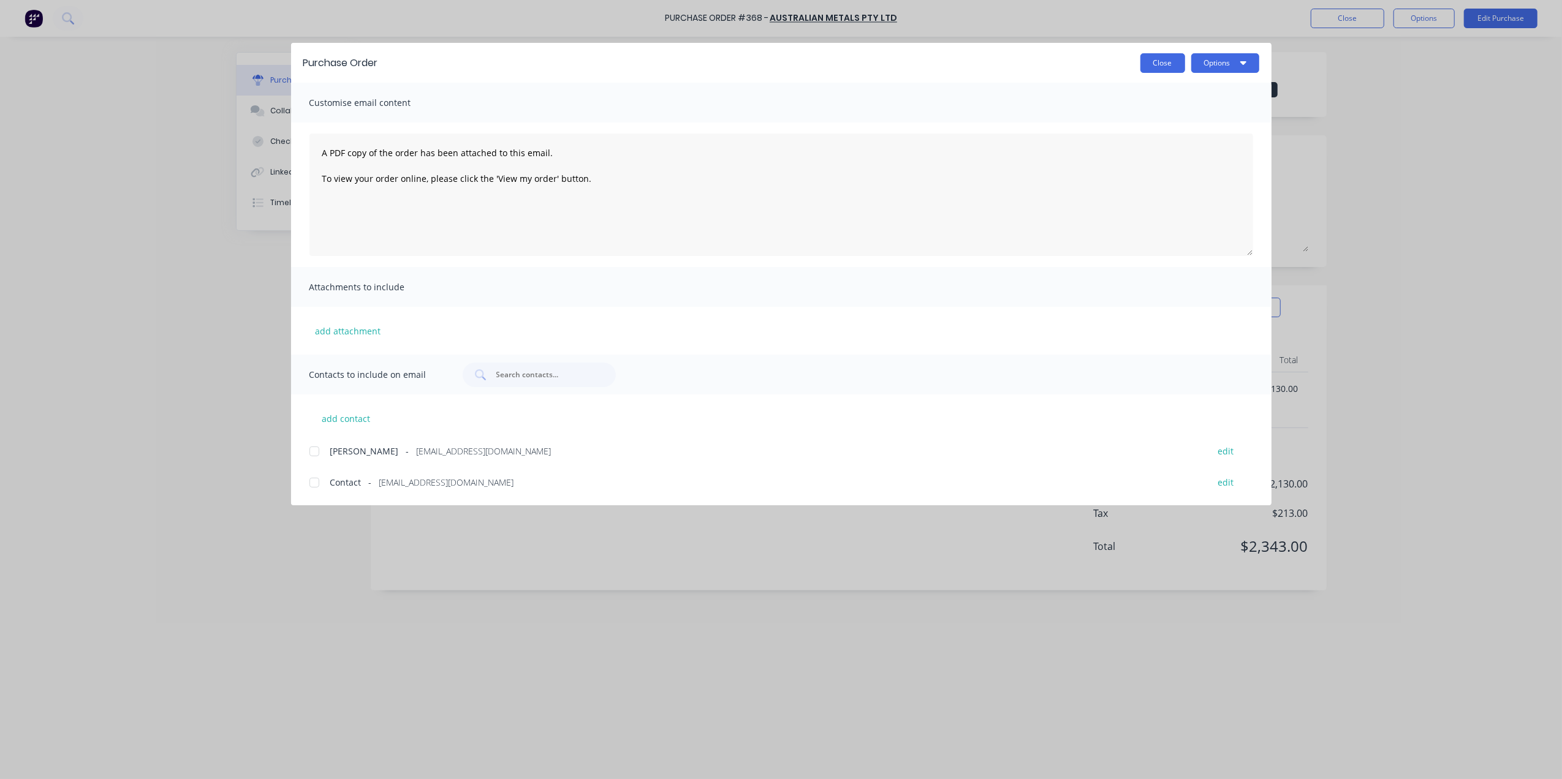
click at [1180, 65] on button "Close" at bounding box center [1162, 63] width 45 height 20
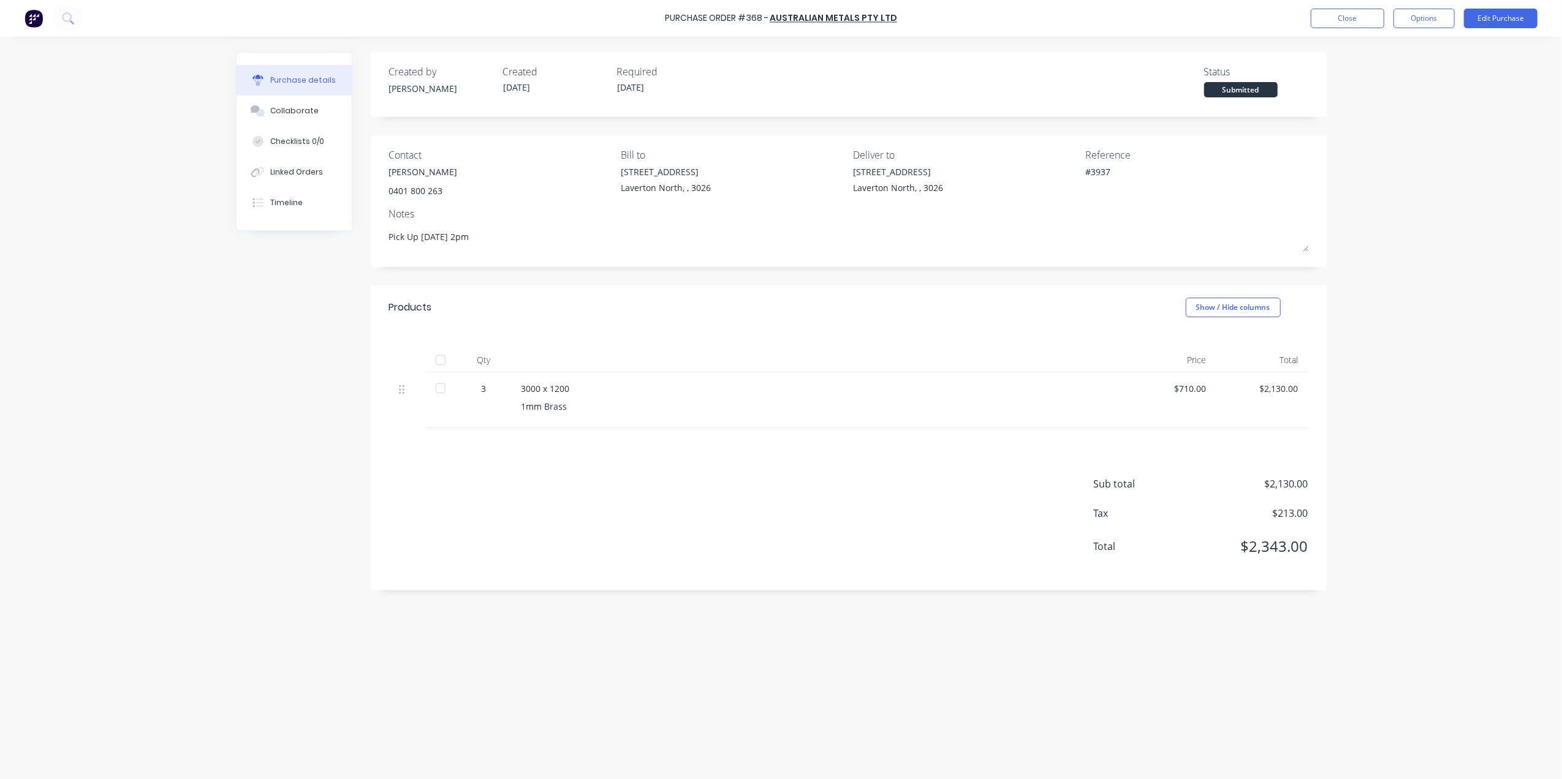
click at [1420, 34] on div "Purchase Order #368 - Australian Metals Pty Ltd Close Options Edit Purchase" at bounding box center [781, 18] width 1562 height 37
click at [1434, 2] on div "Purchase Order #368 - Australian Metals Pty Ltd Close Options Edit Purchase" at bounding box center [781, 18] width 1562 height 37
click at [1426, 20] on button "Options" at bounding box center [1423, 19] width 61 height 20
click at [1402, 47] on div "Print / Email" at bounding box center [1396, 50] width 94 height 18
click at [1395, 76] on div "With pricing" at bounding box center [1396, 75] width 94 height 18
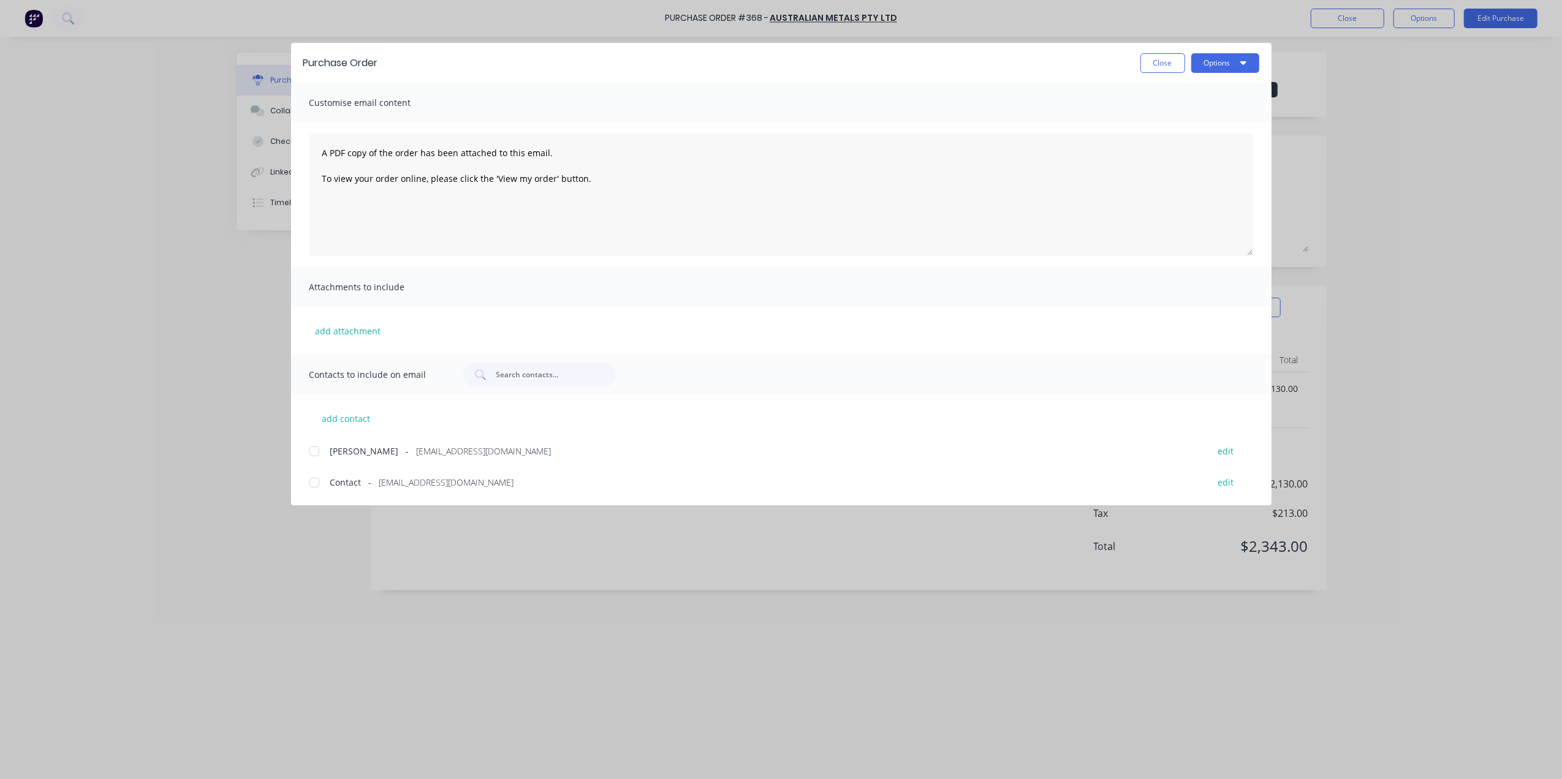
click at [314, 453] on div at bounding box center [314, 451] width 25 height 25
click at [405, 576] on div "Purchase Order Close Options Customise email content A PDF copy of the order ha…" at bounding box center [781, 389] width 1562 height 779
click at [434, 675] on div "Purchase Order Close Options Customise email content A PDF copy of the order ha…" at bounding box center [781, 389] width 1562 height 779
click at [1251, 67] on button "Options" at bounding box center [1225, 63] width 68 height 20
click at [1184, 138] on div "Email" at bounding box center [1201, 143] width 94 height 18
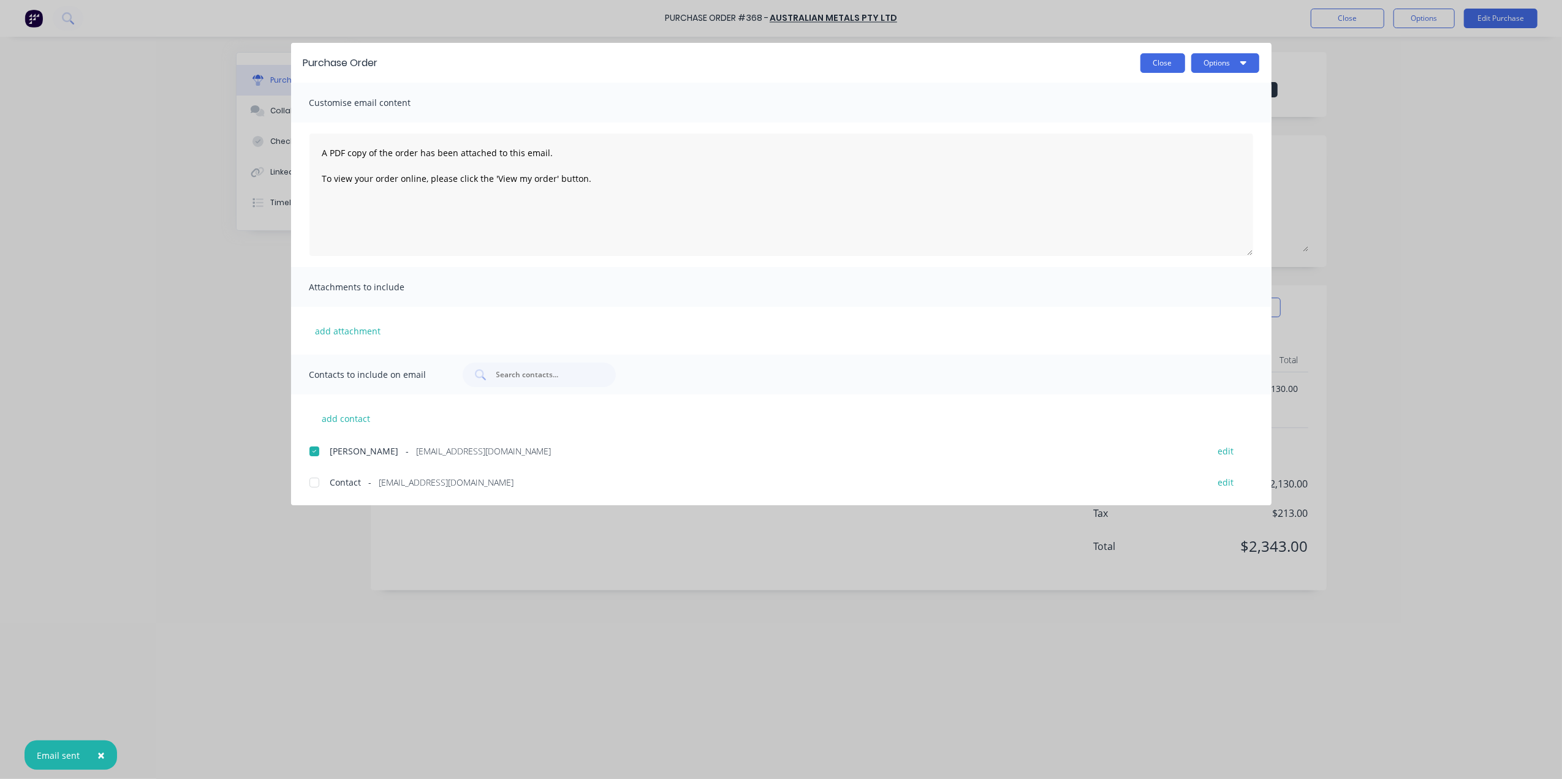
click at [1159, 69] on button "Close" at bounding box center [1162, 63] width 45 height 20
type textarea "x"
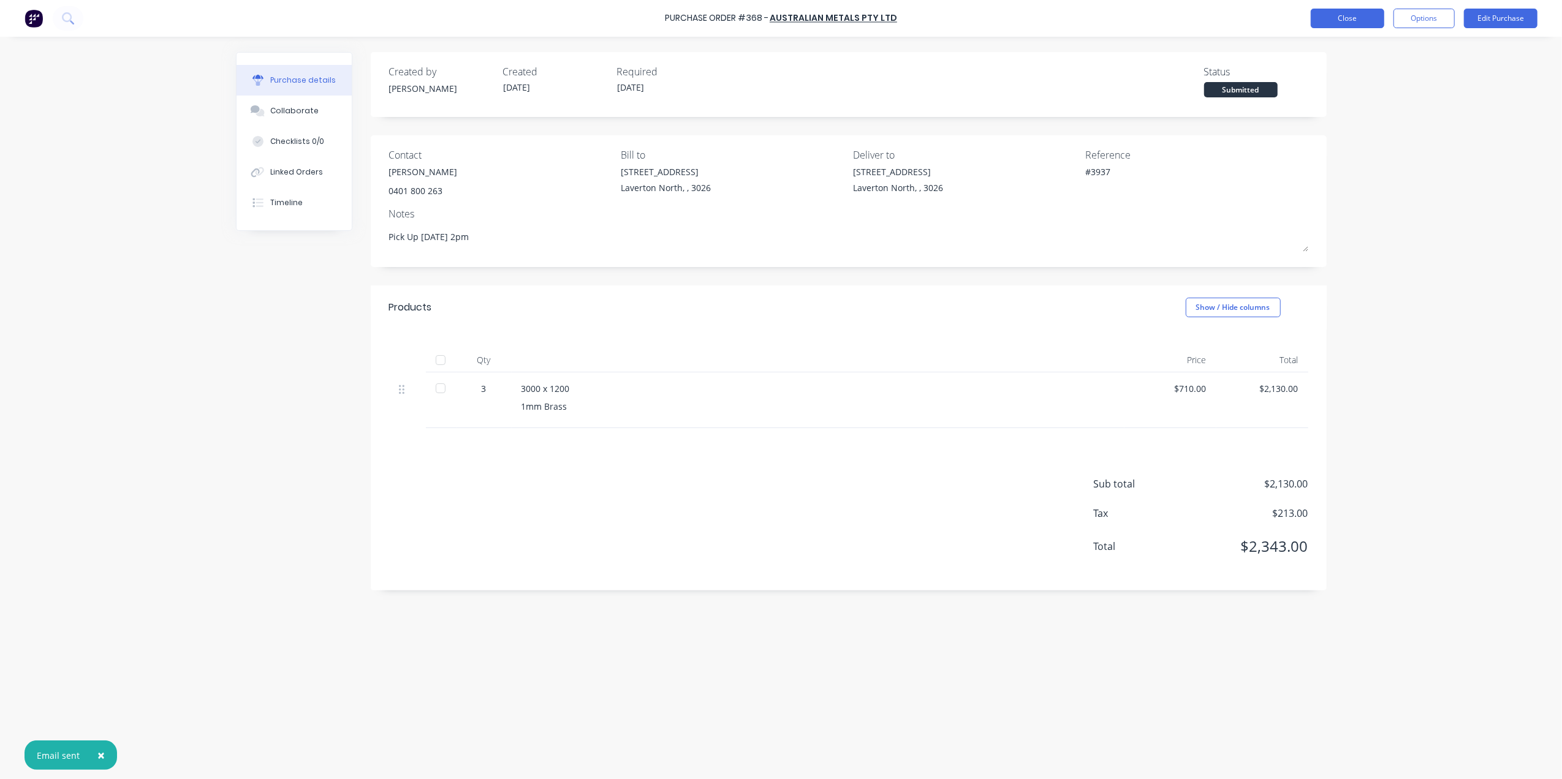
click at [1361, 15] on button "Close" at bounding box center [1347, 19] width 74 height 20
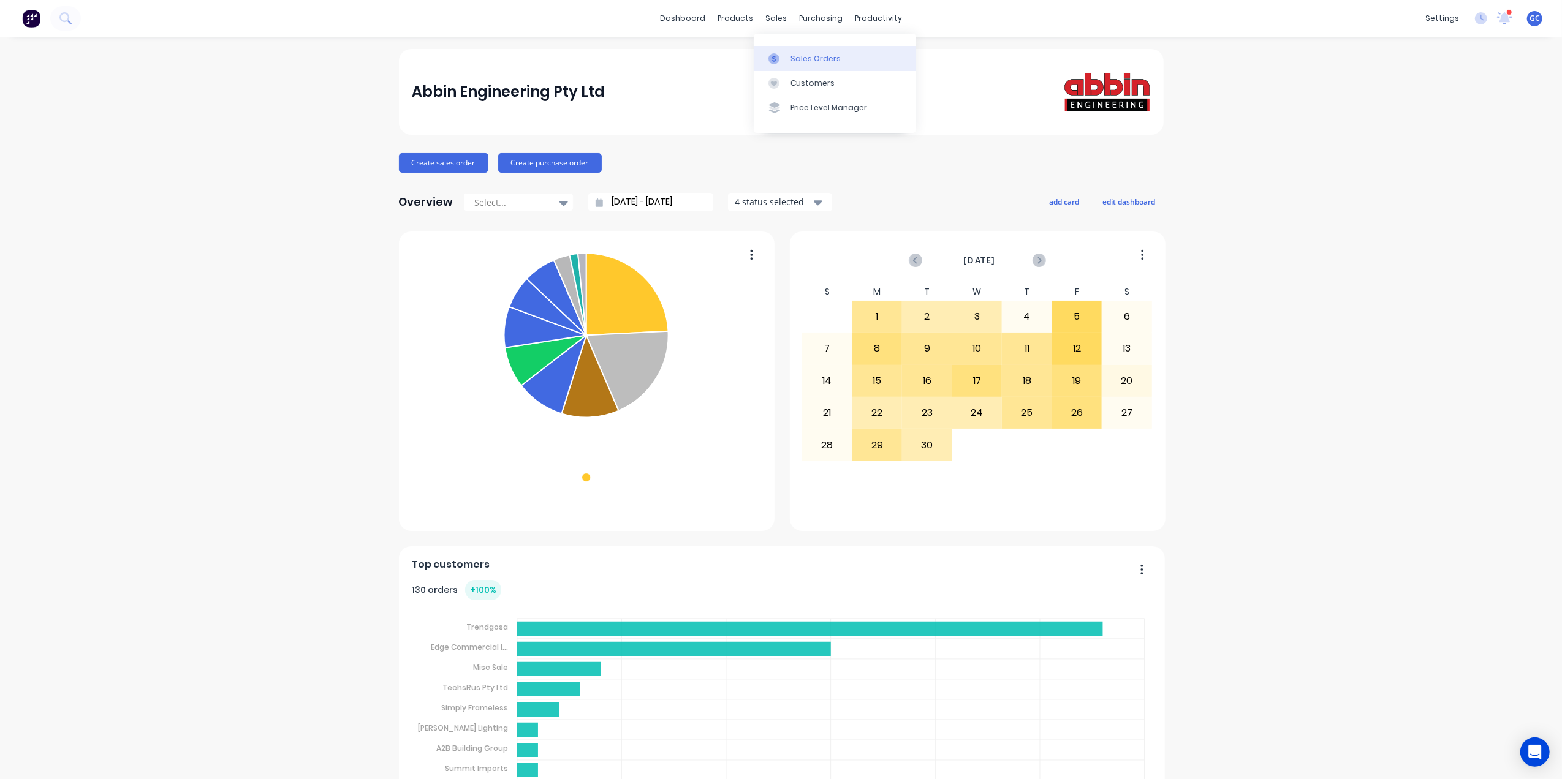
click at [777, 51] on link "Sales Orders" at bounding box center [835, 58] width 162 height 25
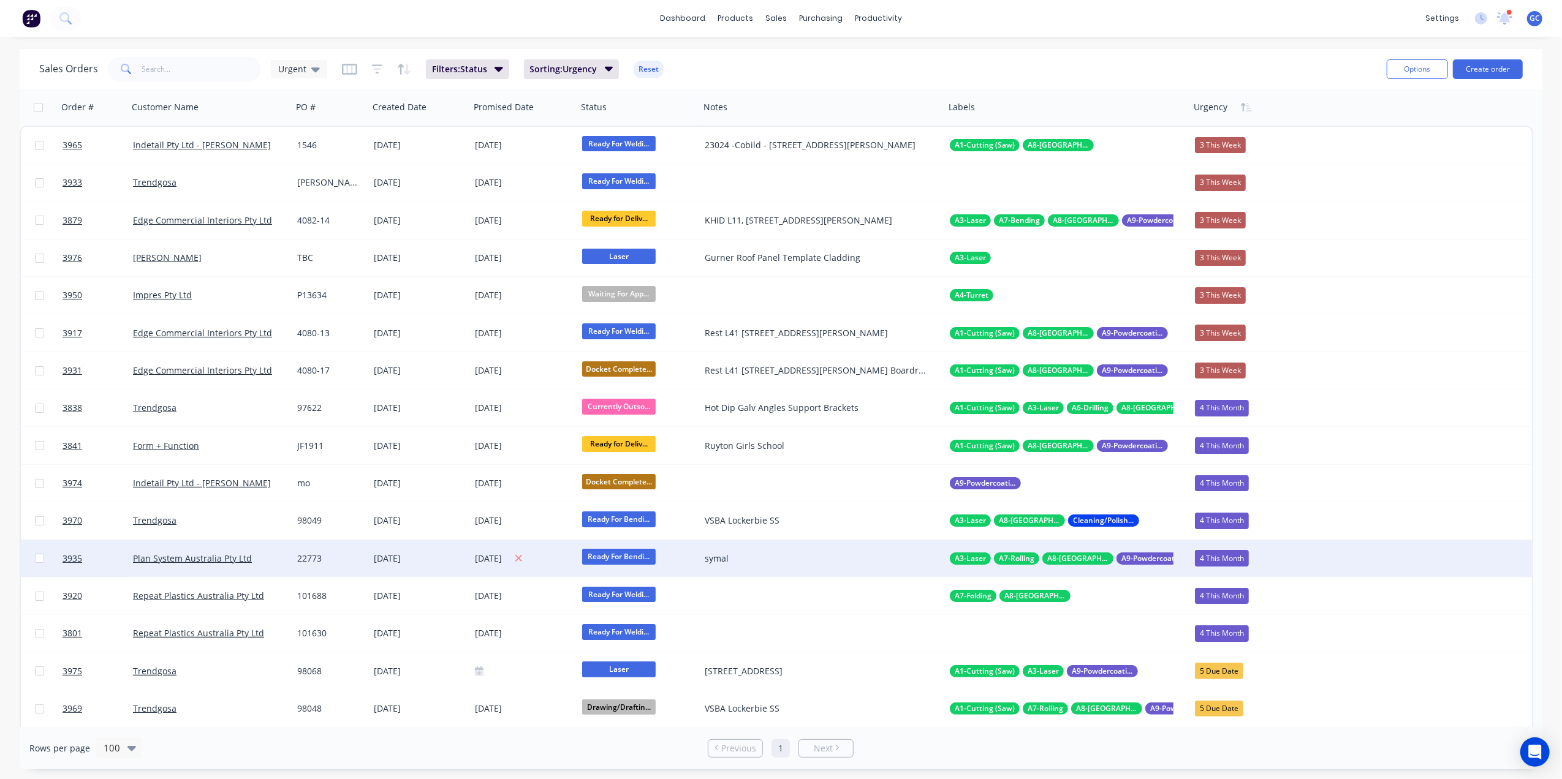
scroll to position [81, 0]
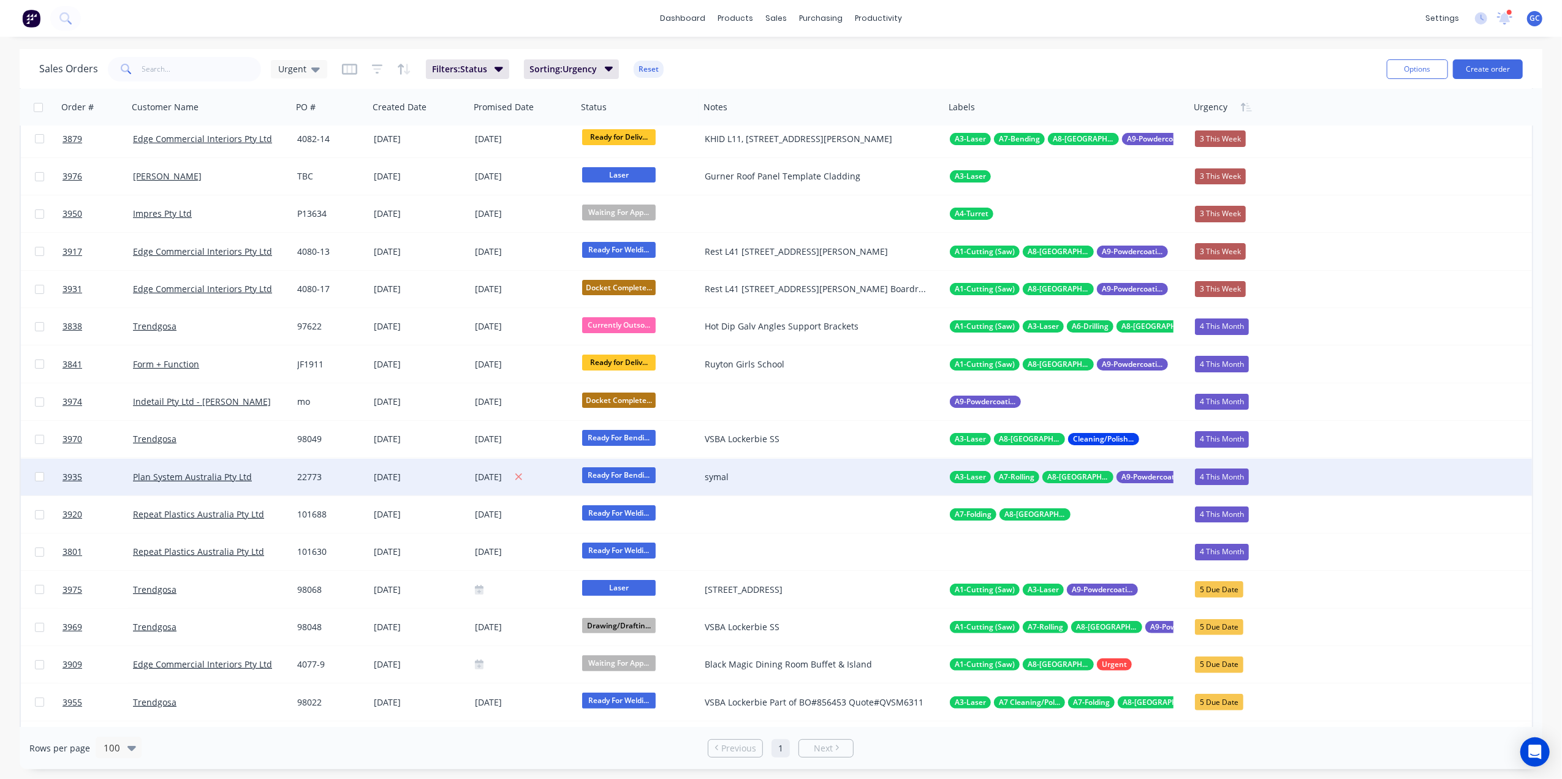
click at [496, 474] on div "[DATE]" at bounding box center [523, 476] width 97 height 15
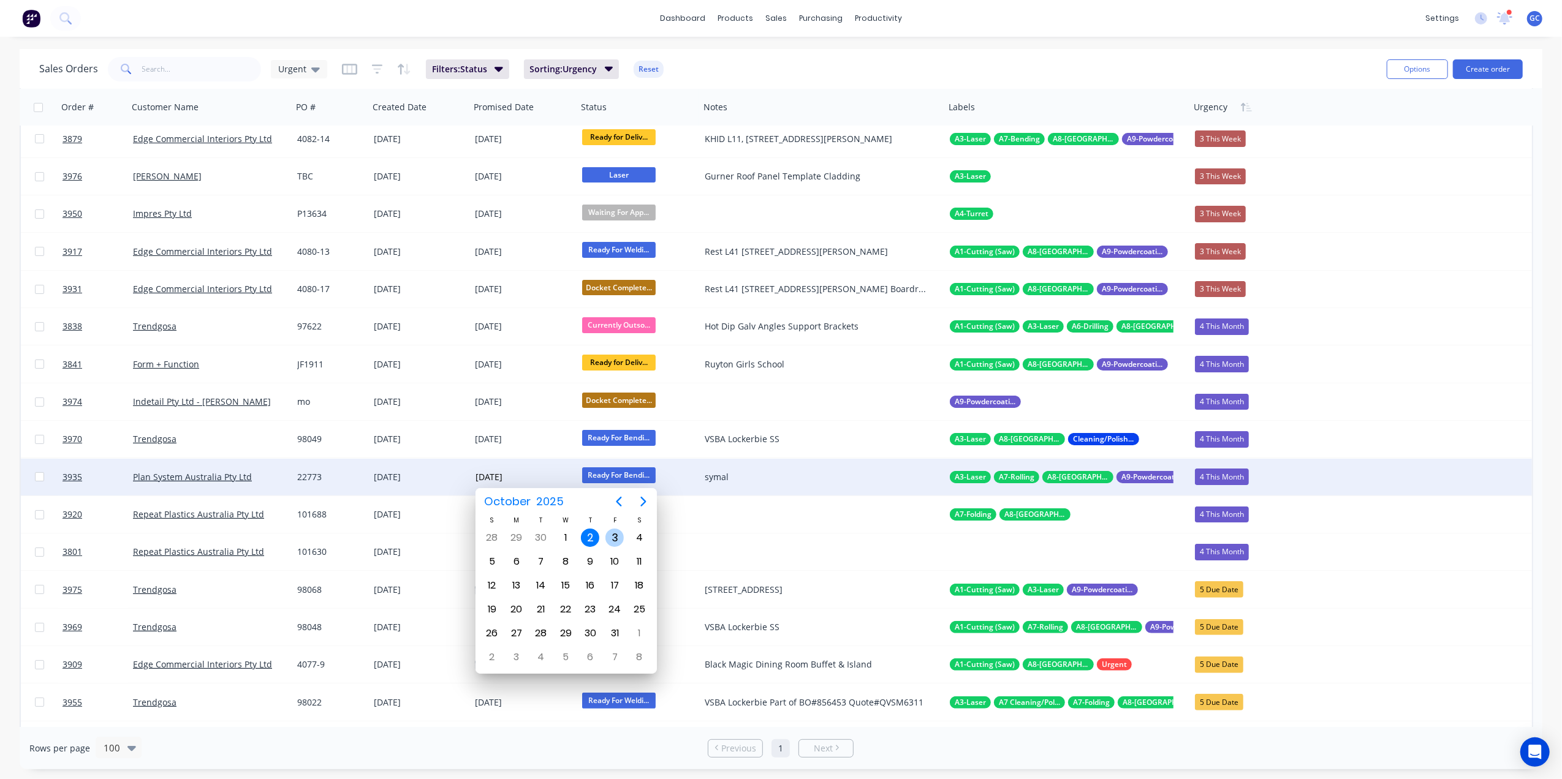
click at [611, 535] on div "3" at bounding box center [614, 538] width 18 height 18
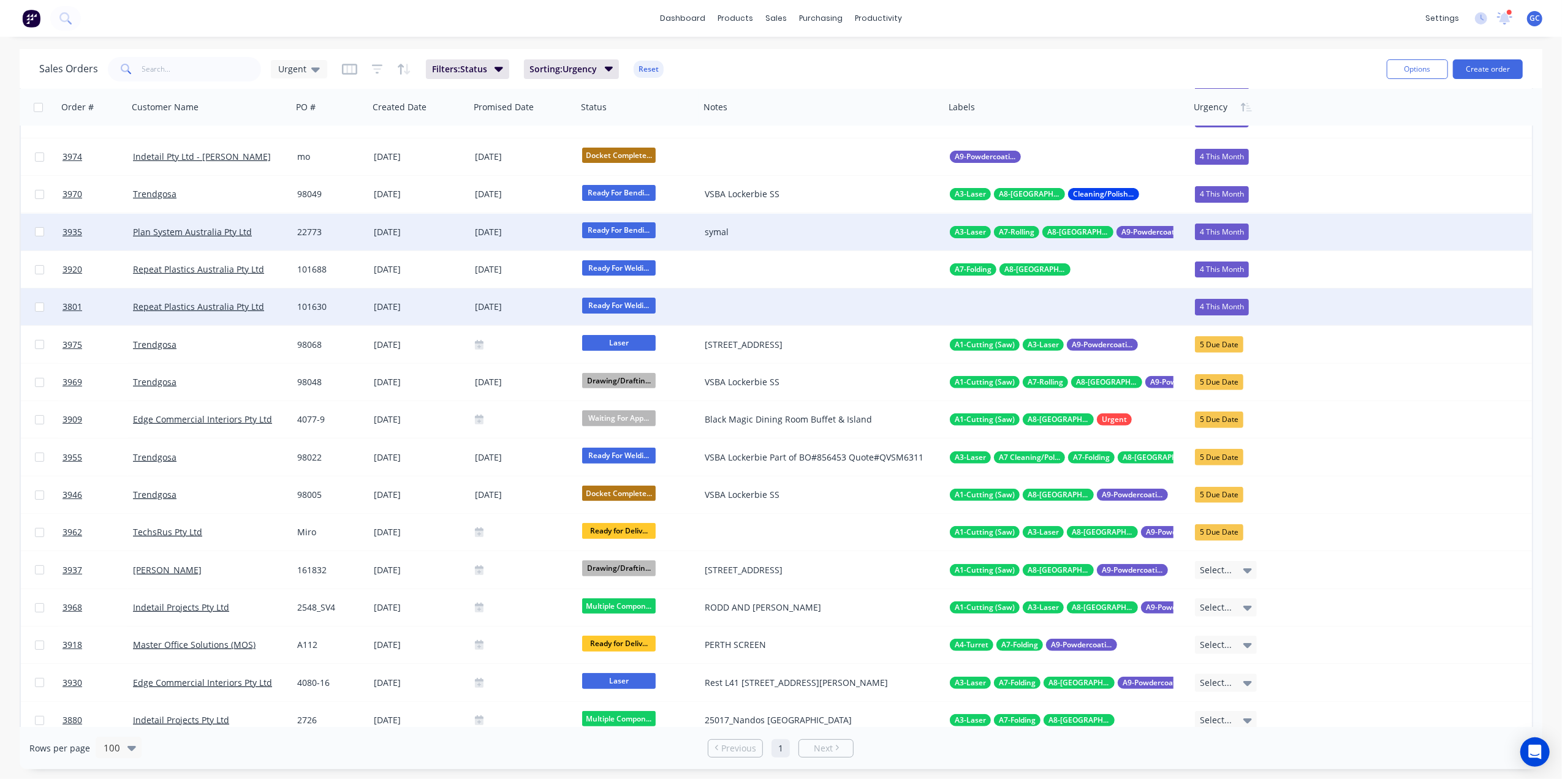
scroll to position [0, 0]
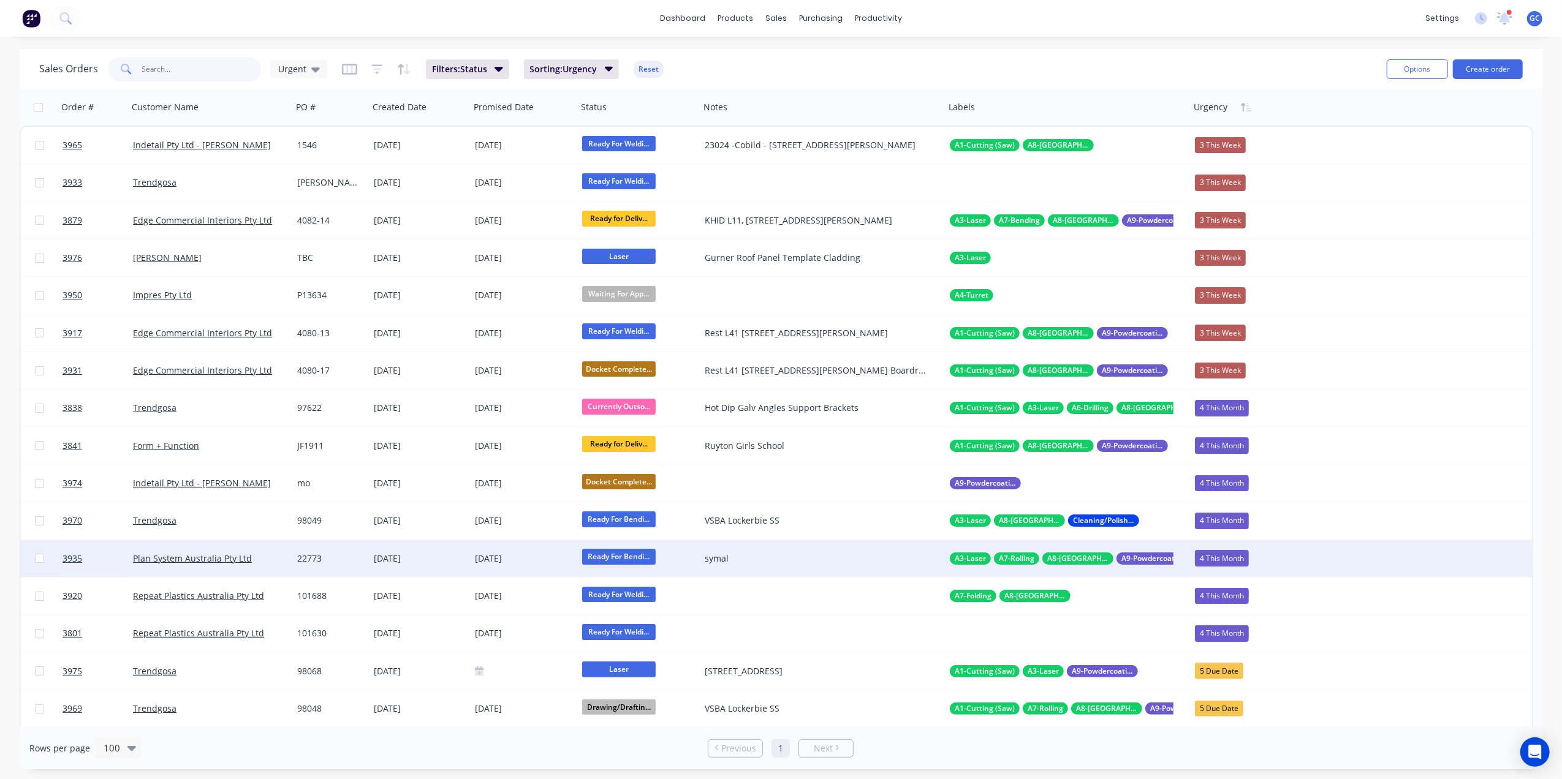
click at [170, 70] on input "text" at bounding box center [201, 69] width 119 height 25
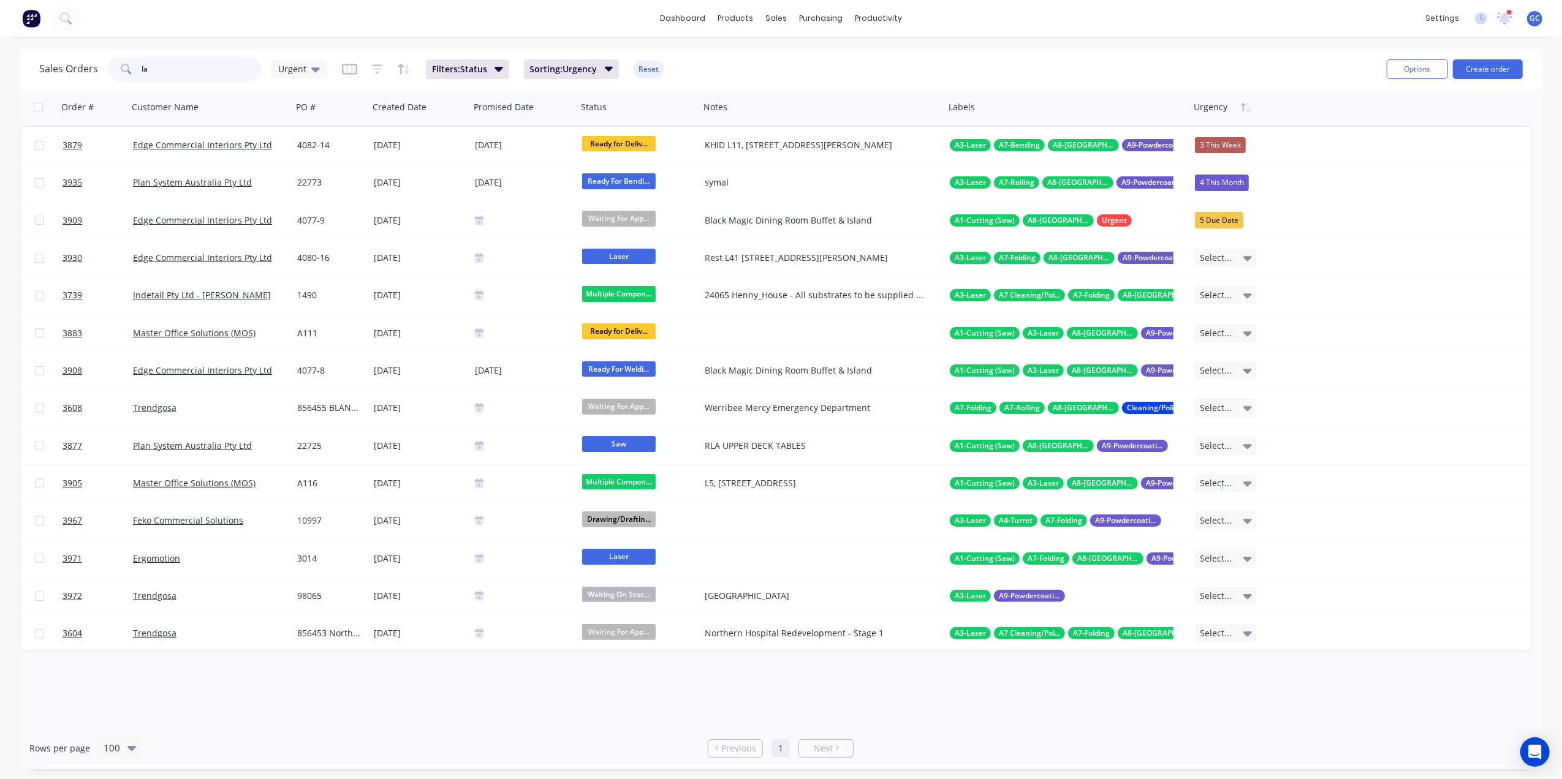
type input "l"
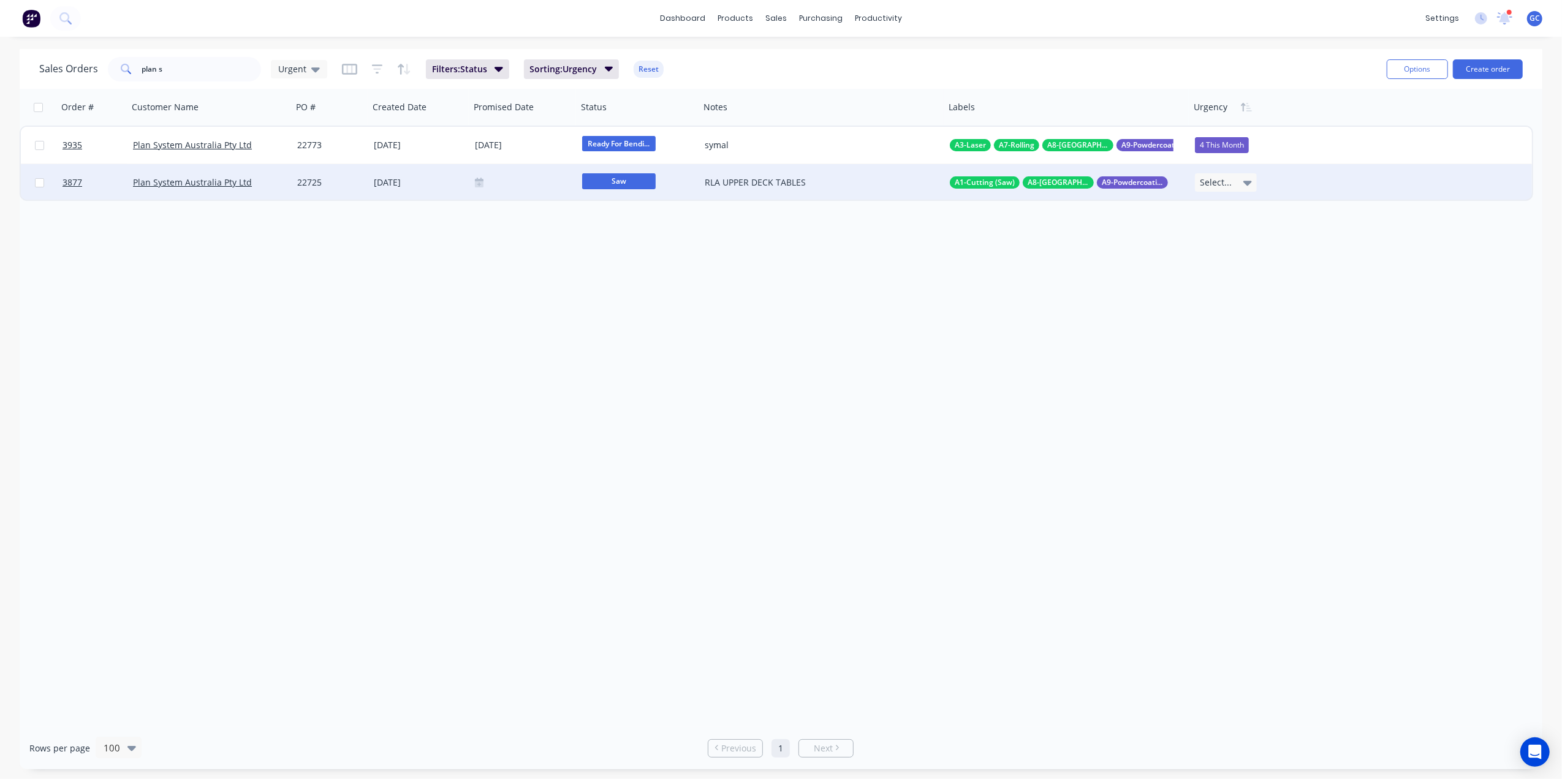
click at [516, 178] on div at bounding box center [523, 183] width 97 height 10
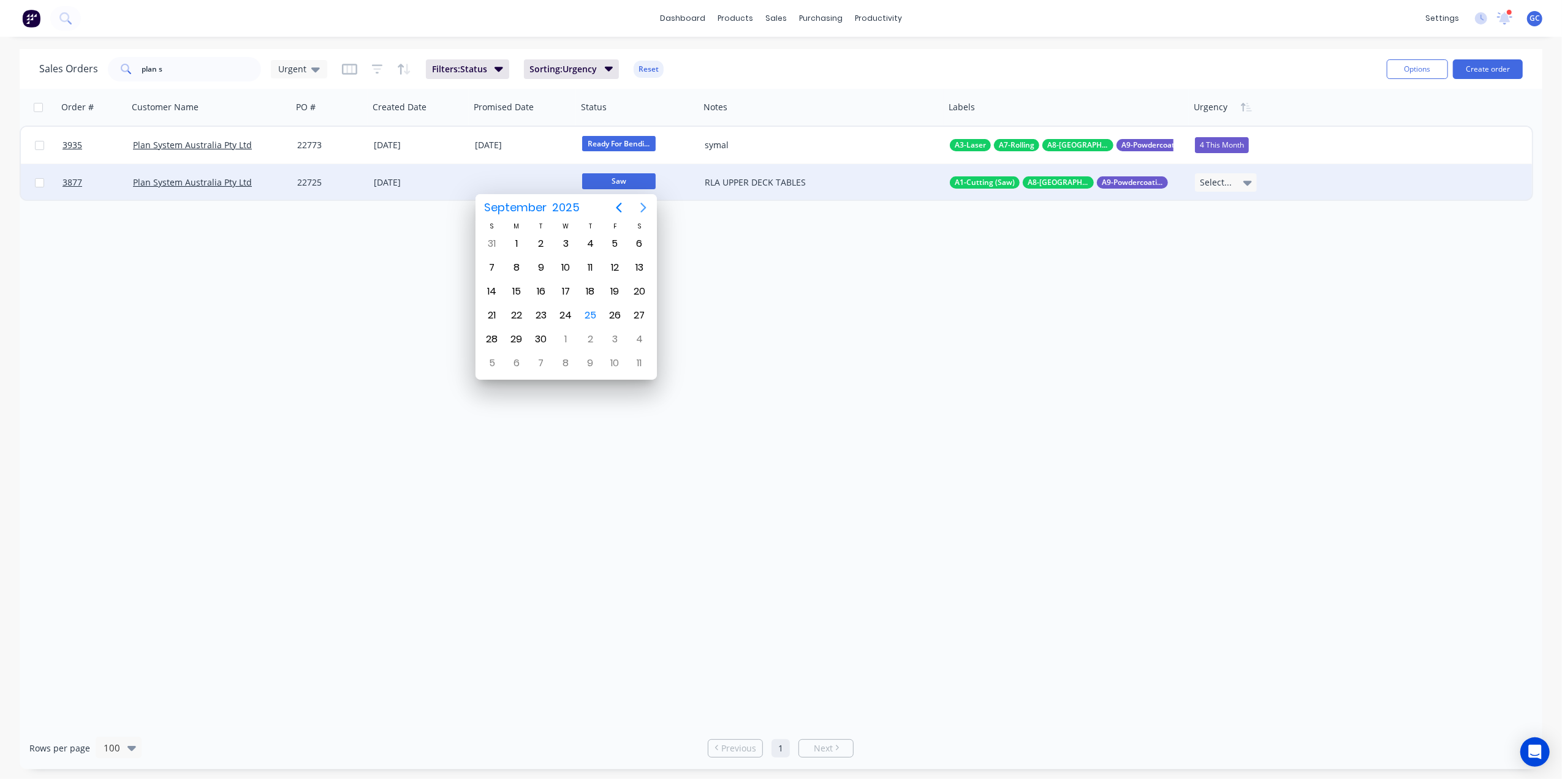
click at [643, 204] on icon "Next page" at bounding box center [643, 207] width 15 height 15
click at [618, 266] on div "10" at bounding box center [614, 268] width 18 height 18
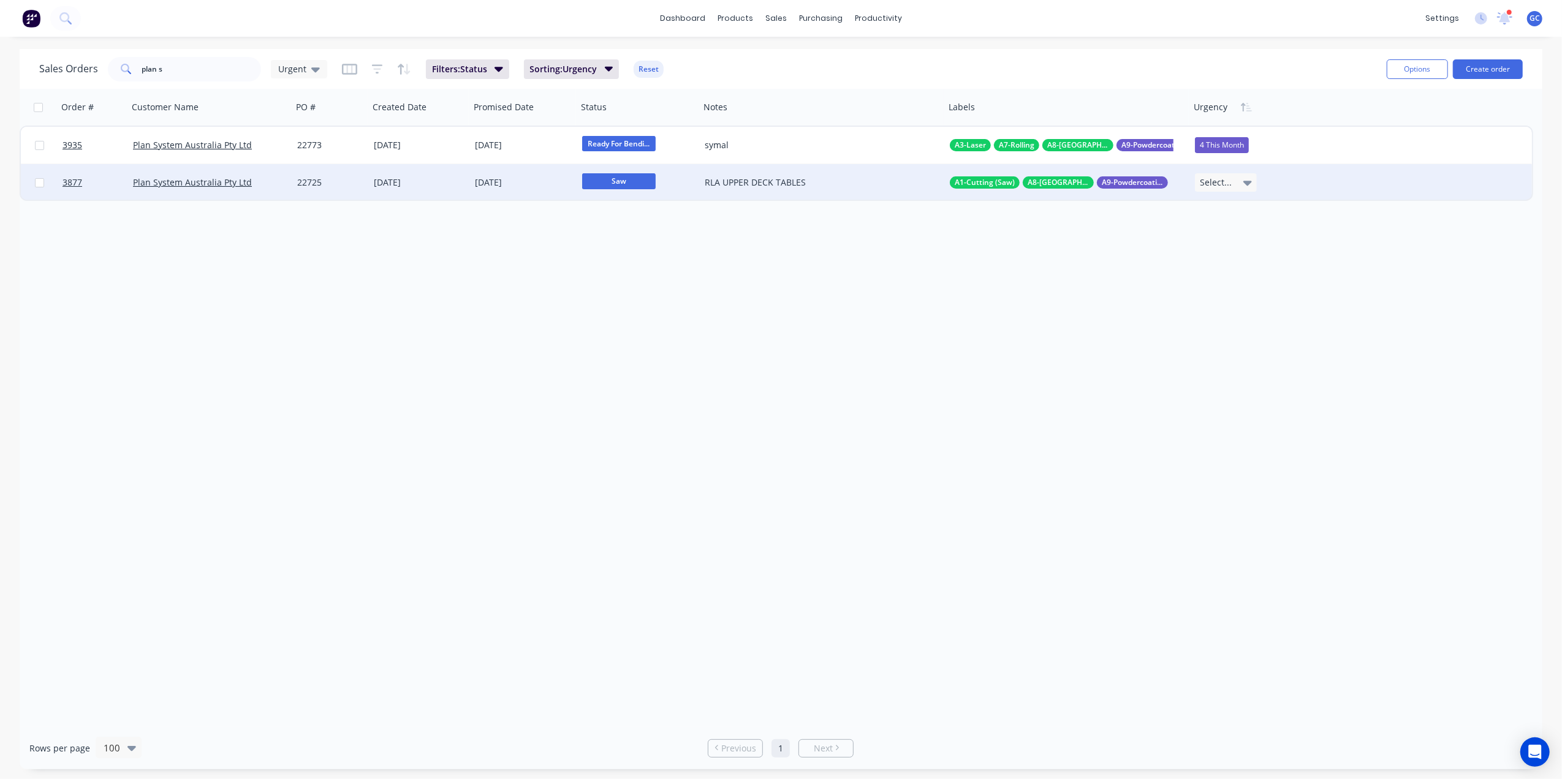
click at [1229, 177] on div "Select..." at bounding box center [1226, 182] width 62 height 18
click at [1238, 317] on div "5 Due Date" at bounding box center [1224, 322] width 48 height 17
click at [714, 323] on div "Order # Customer Name PO # Created Date Promised Date Status Notes Labels Urgen…" at bounding box center [781, 408] width 1522 height 638
click at [207, 57] on input "plan s" at bounding box center [201, 69] width 119 height 25
type input "p"
